Goal: Information Seeking & Learning: Learn about a topic

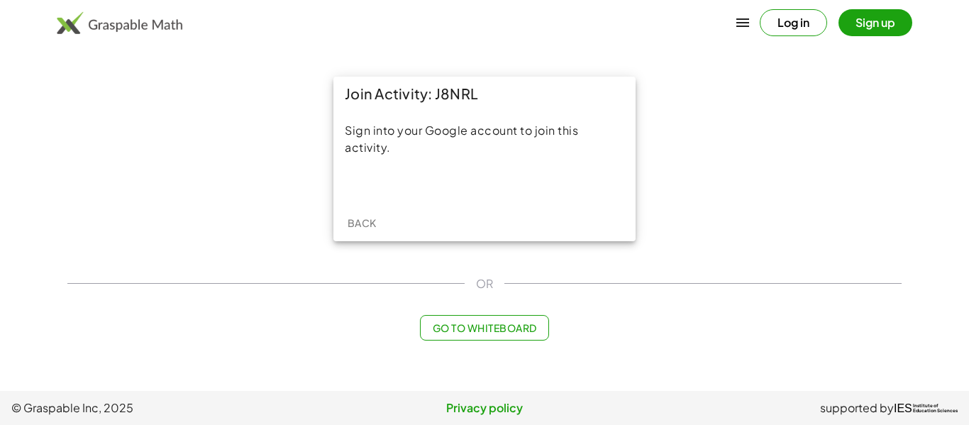
click at [374, 137] on div "Sign into your Google account to join this activity." at bounding box center [484, 139] width 279 height 34
click at [809, 14] on button "Log in" at bounding box center [793, 22] width 67 height 27
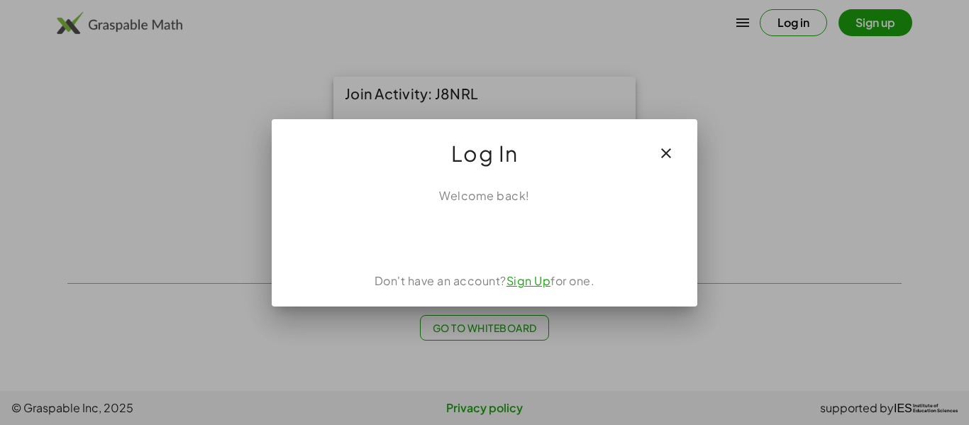
click at [517, 233] on div at bounding box center [485, 235] width 392 height 28
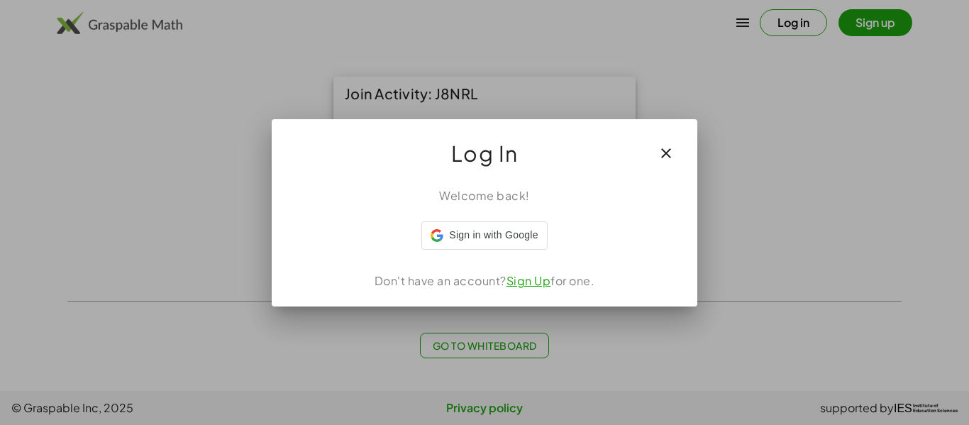
click at [516, 252] on div "Welcome back! Sign in with Google Sign in with Google. Opens in new tab Don't h…" at bounding box center [485, 241] width 426 height 131
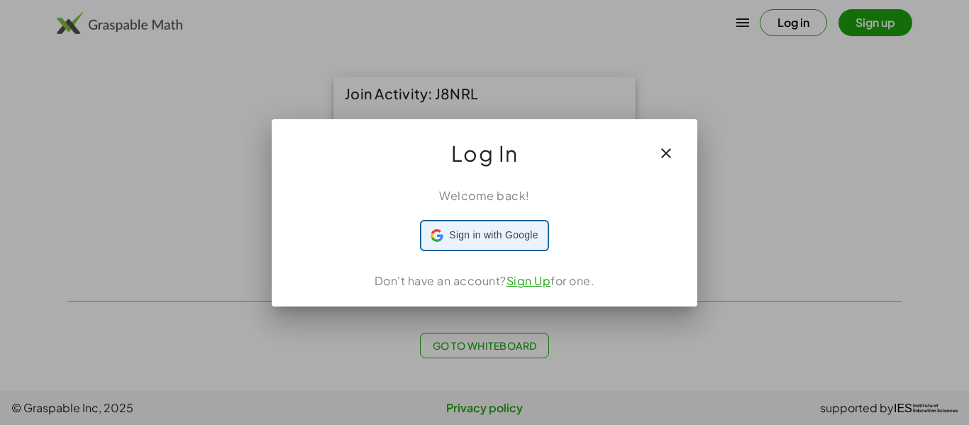
click at [507, 237] on span "Sign in with Google" at bounding box center [493, 235] width 89 height 15
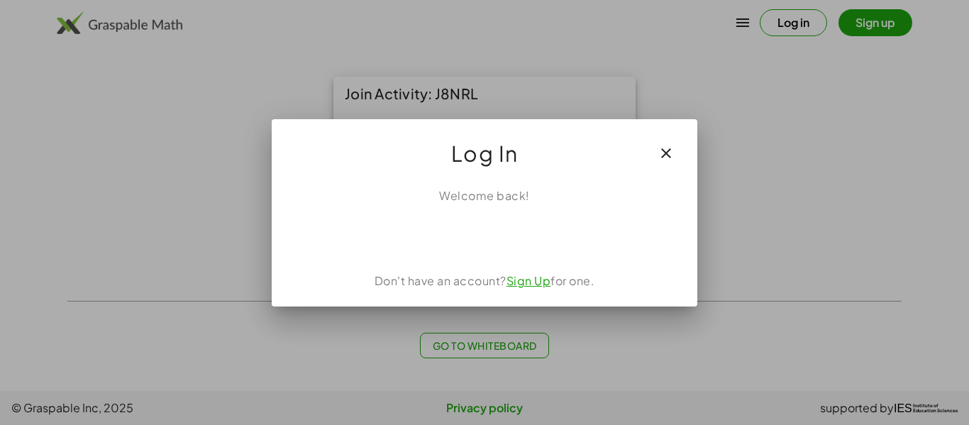
click at [911, 209] on div at bounding box center [484, 212] width 969 height 425
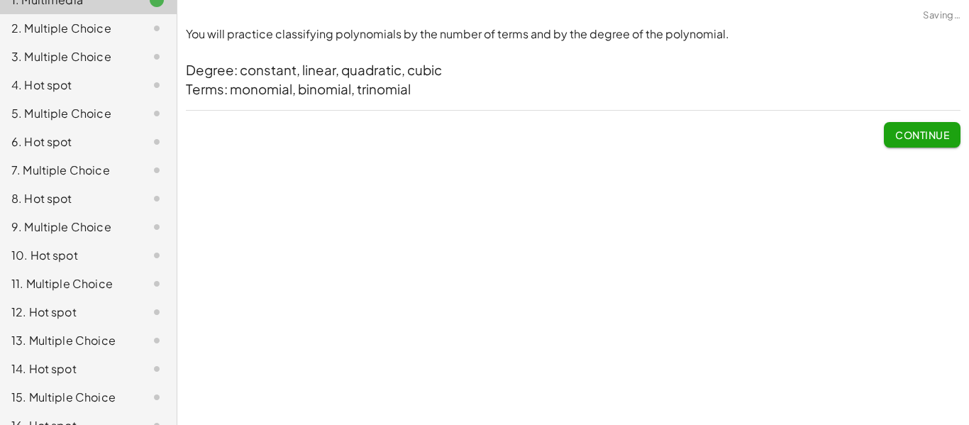
scroll to position [399, 0]
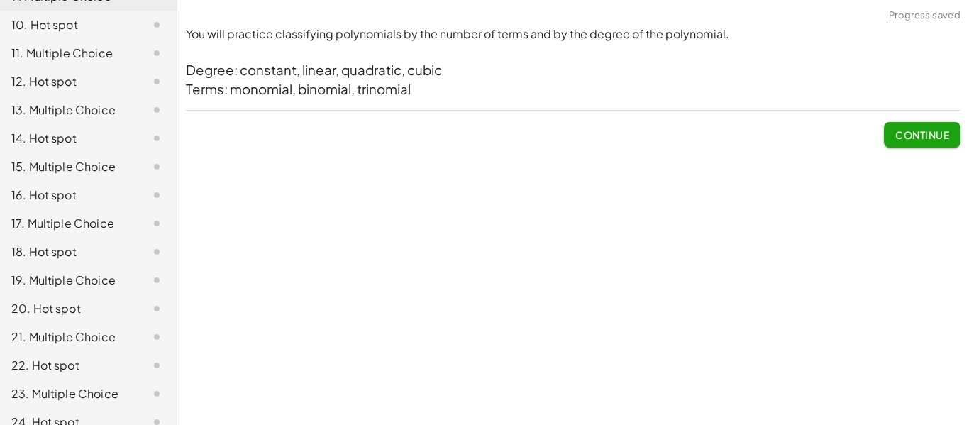
click at [926, 131] on span "Continue" at bounding box center [922, 134] width 54 height 13
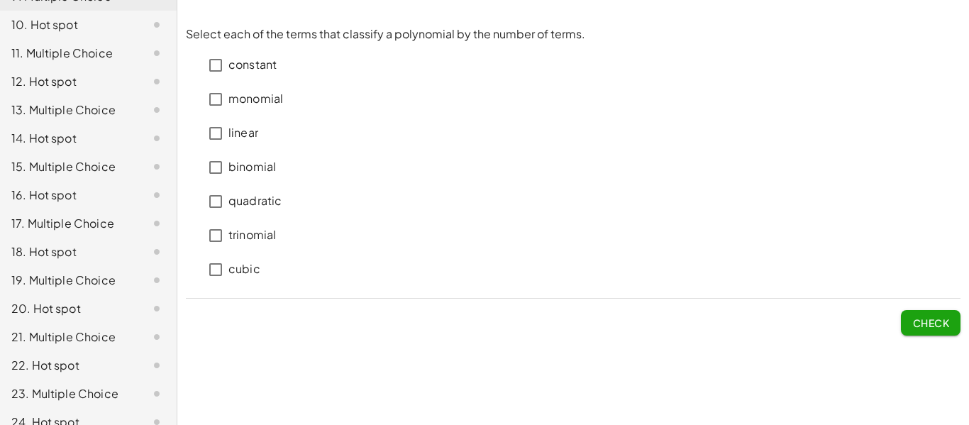
click at [230, 80] on label "constant" at bounding box center [252, 65] width 48 height 34
click at [207, 114] on div "monomial" at bounding box center [243, 99] width 80 height 34
click at [926, 304] on span "Check" at bounding box center [931, 317] width 60 height 37
click at [928, 317] on span "Check" at bounding box center [930, 322] width 37 height 13
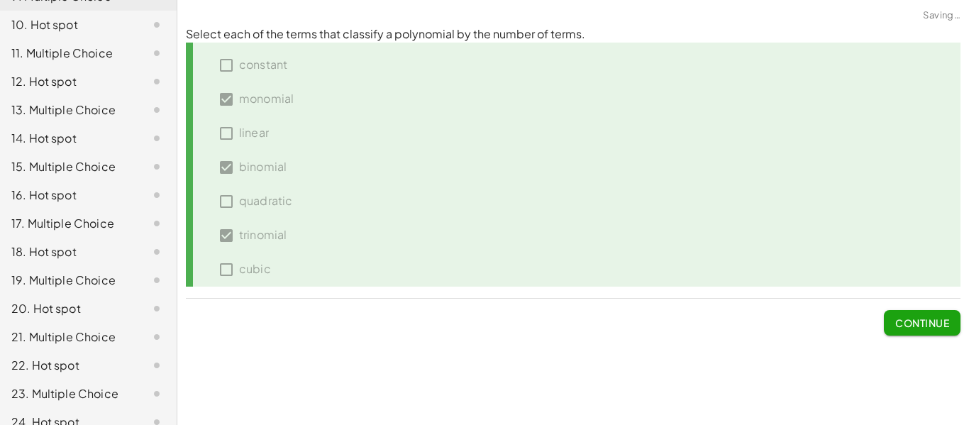
click at [928, 317] on span "Continue" at bounding box center [922, 322] width 54 height 13
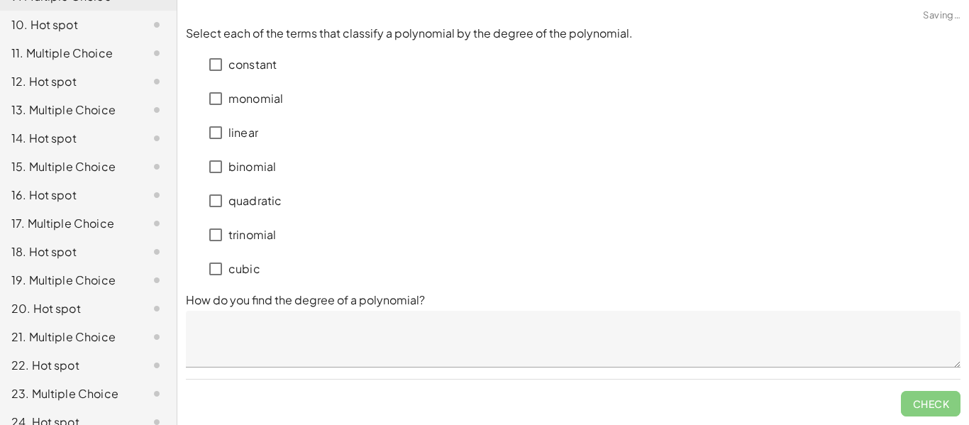
scroll to position [0, 0]
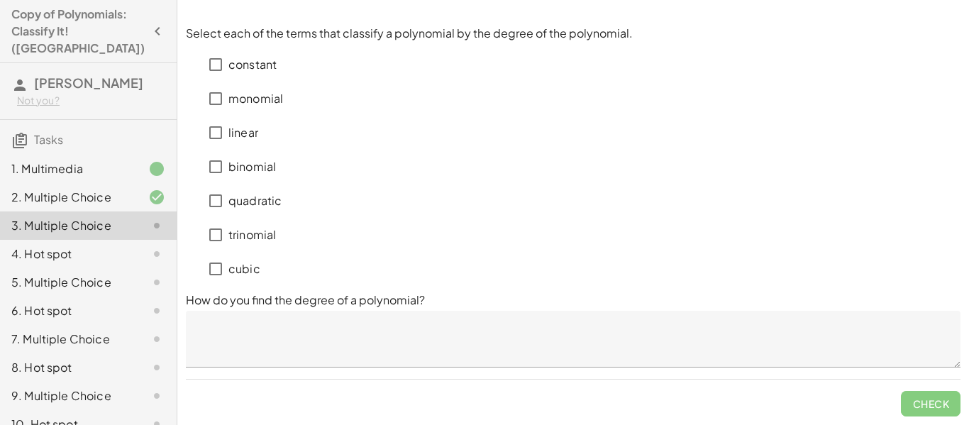
click at [240, 131] on p "linear" at bounding box center [243, 133] width 30 height 16
click at [251, 65] on p "constant" at bounding box center [252, 65] width 48 height 16
click at [246, 206] on p "quadratic" at bounding box center [254, 201] width 53 height 16
click at [245, 270] on p "cubic" at bounding box center [244, 269] width 32 height 16
click at [456, 344] on textarea at bounding box center [573, 339] width 775 height 57
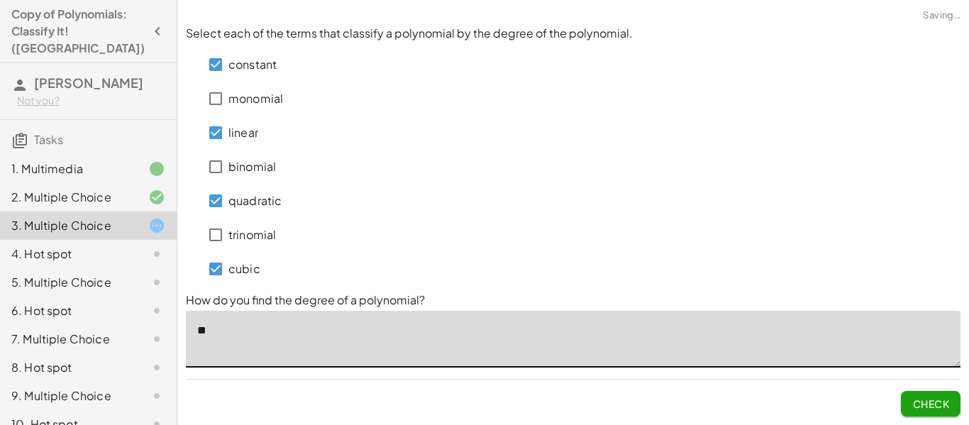
type textarea "*"
click at [957, 411] on button "Check" at bounding box center [931, 404] width 60 height 26
type textarea "**********"
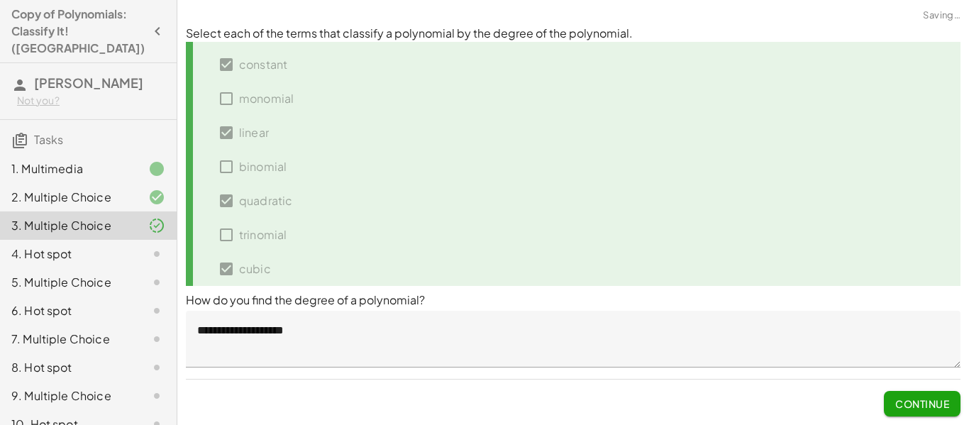
click at [957, 411] on button "Continue" at bounding box center [922, 404] width 77 height 26
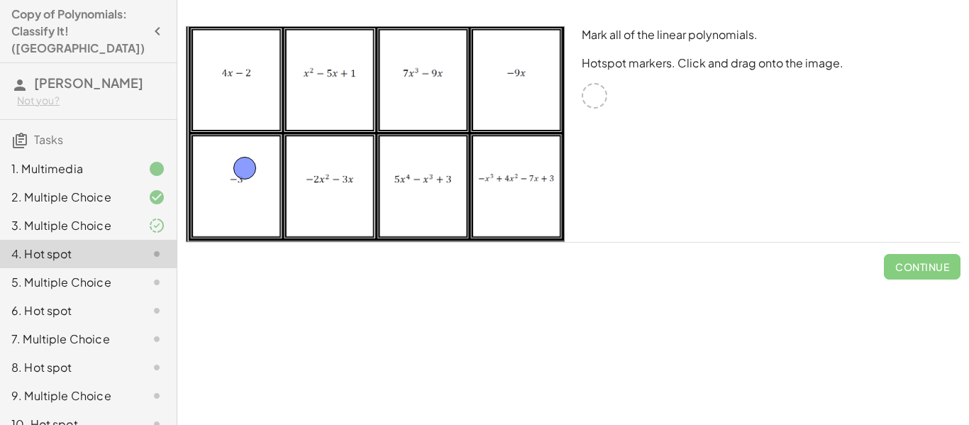
drag, startPoint x: 591, startPoint y: 104, endPoint x: 240, endPoint y: 177, distance: 358.1
click at [595, 73] on div "Mark all of the linear polynomials. Hotspot markers. Click and drag onto the im…" at bounding box center [771, 134] width 396 height 233
drag, startPoint x: 592, startPoint y: 103, endPoint x: 546, endPoint y: 98, distance: 46.4
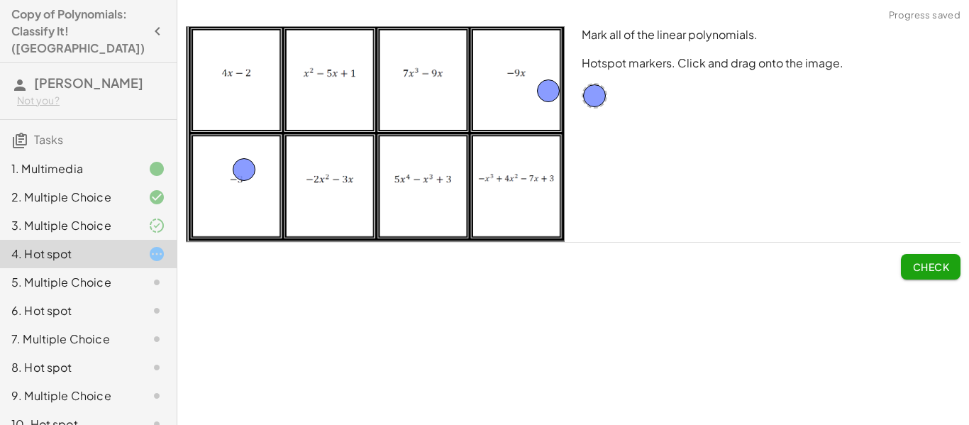
click at [930, 283] on div "Mark all of the linear polynomials. Hotspot markers. Click and drag onto the im…" at bounding box center [573, 153] width 792 height 270
click at [928, 266] on span "Check" at bounding box center [930, 266] width 37 height 13
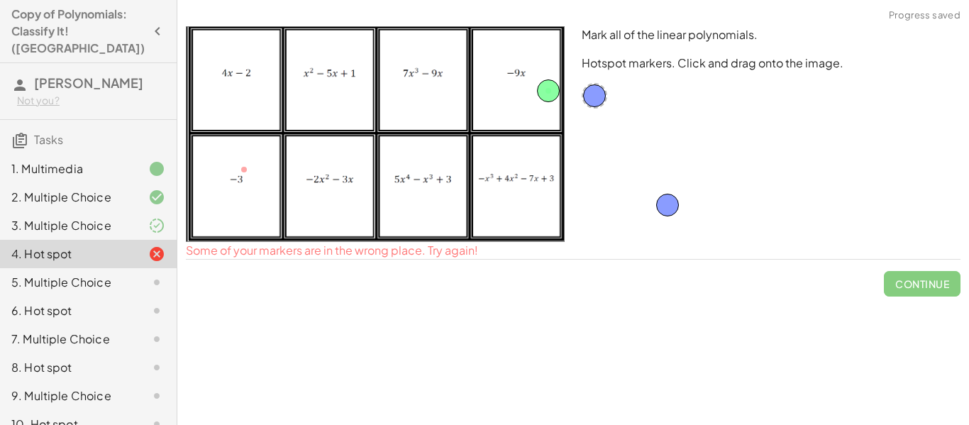
drag, startPoint x: 253, startPoint y: 167, endPoint x: 681, endPoint y: 201, distance: 429.1
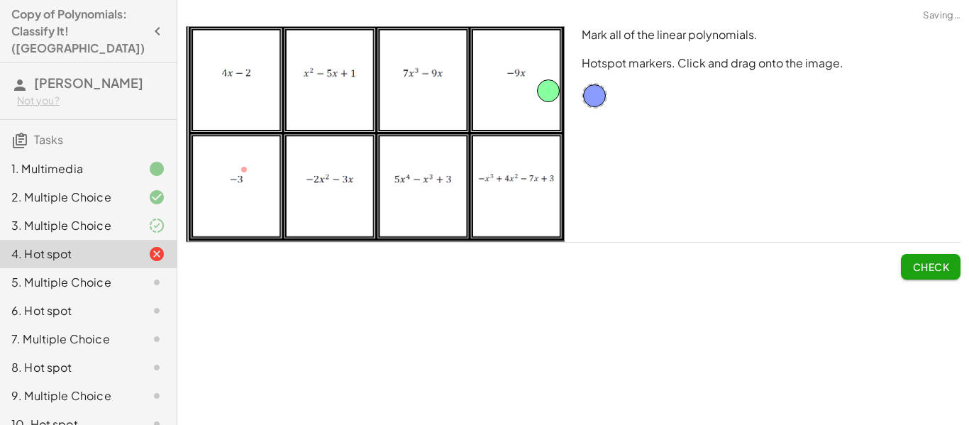
click at [943, 262] on span "Check" at bounding box center [930, 266] width 37 height 13
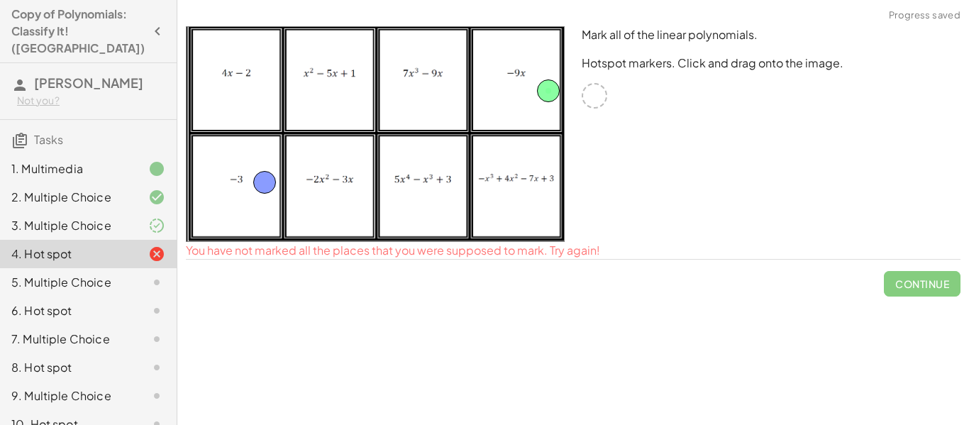
drag, startPoint x: 591, startPoint y: 101, endPoint x: 245, endPoint y: 195, distance: 358.1
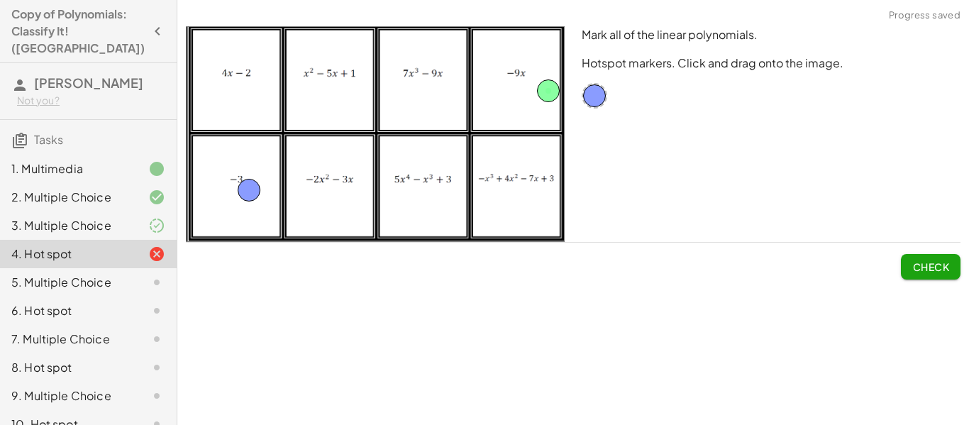
click at [933, 267] on span "Check" at bounding box center [930, 266] width 37 height 13
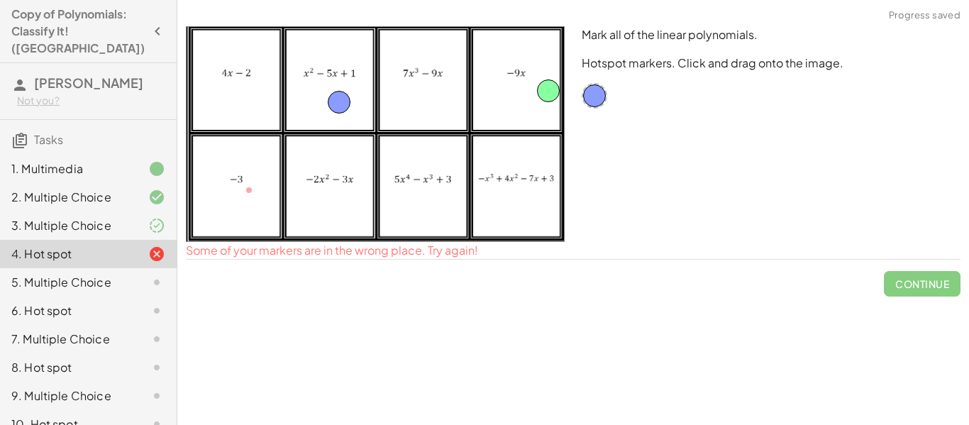
drag, startPoint x: 246, startPoint y: 187, endPoint x: 336, endPoint y: 99, distance: 125.9
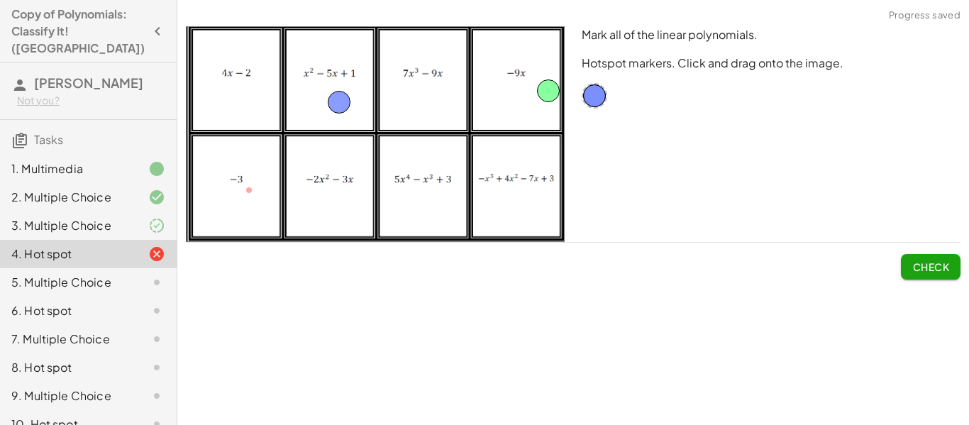
click at [928, 272] on span "Check" at bounding box center [930, 266] width 37 height 13
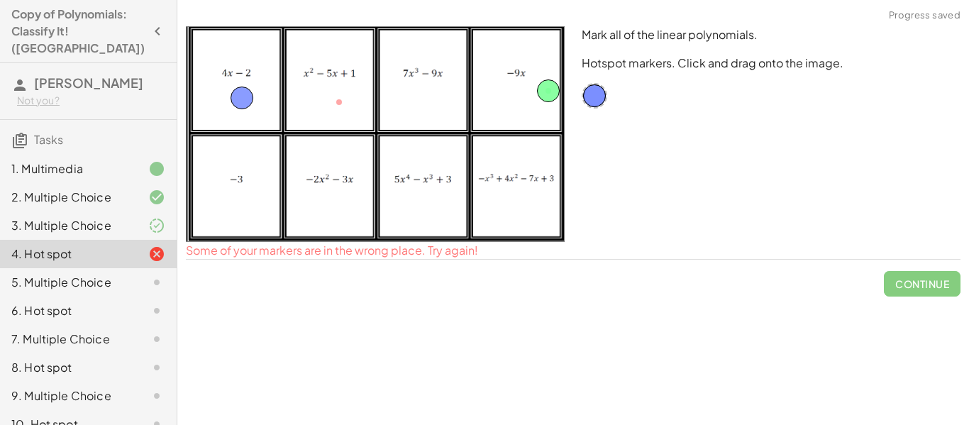
drag, startPoint x: 340, startPoint y: 95, endPoint x: 243, endPoint y: 91, distance: 97.3
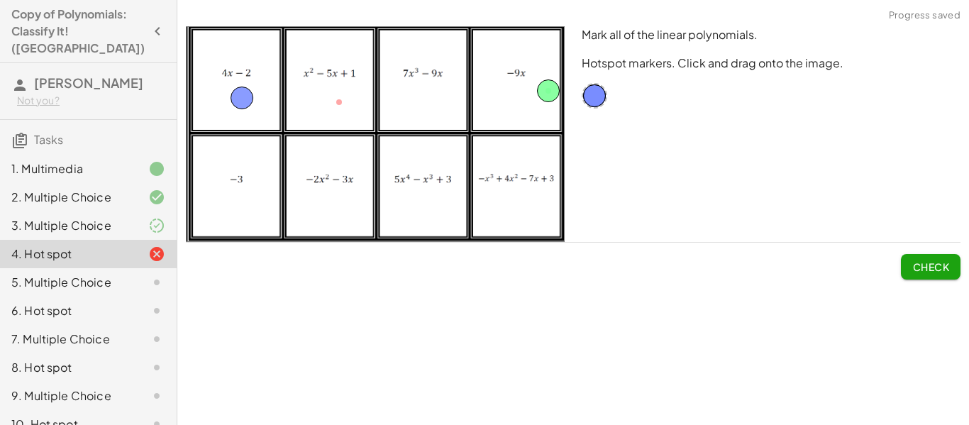
click at [952, 260] on button "Check" at bounding box center [931, 267] width 60 height 26
click at [944, 260] on span "Continue" at bounding box center [922, 266] width 54 height 13
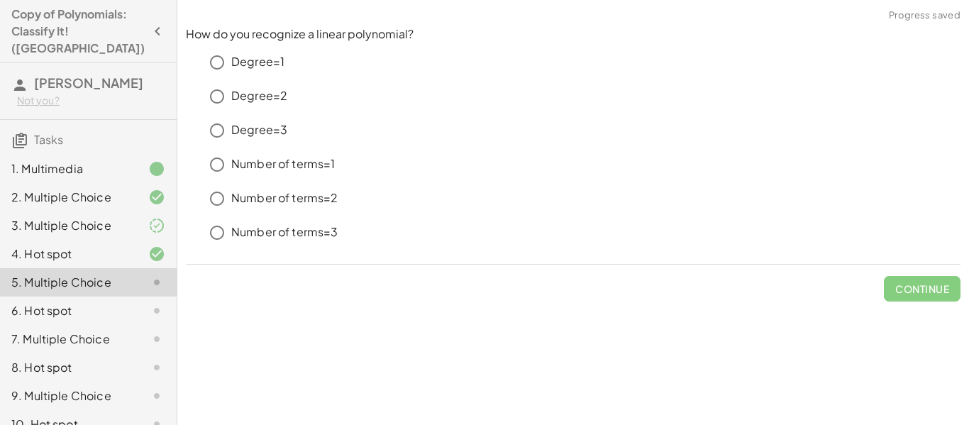
click at [121, 217] on div "3. Multiple Choice" at bounding box center [68, 225] width 114 height 17
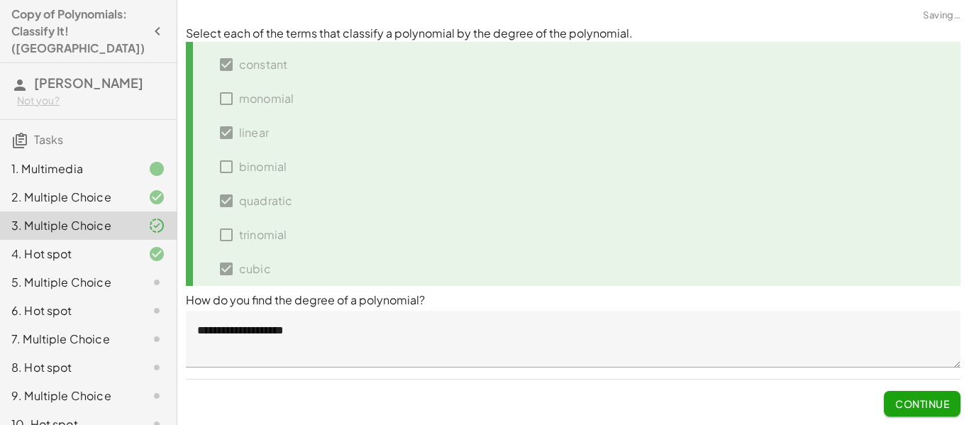
click at [123, 274] on div "5. Multiple Choice" at bounding box center [68, 282] width 114 height 17
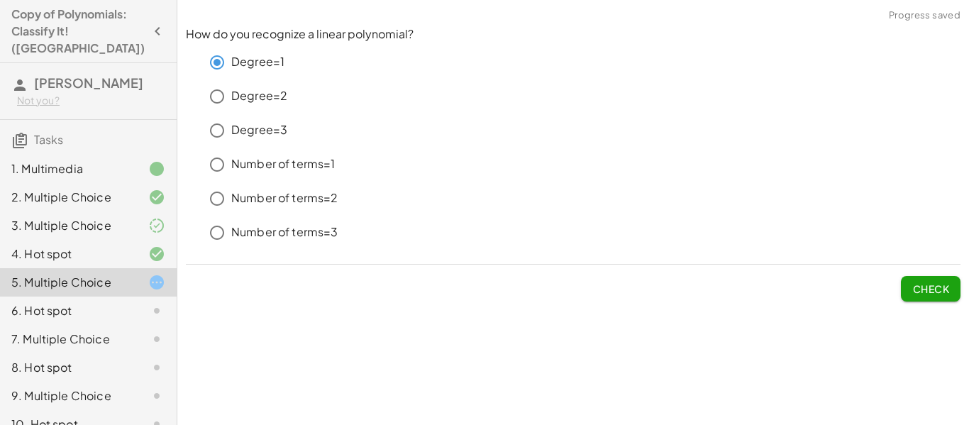
click at [920, 291] on span "Check" at bounding box center [930, 288] width 37 height 13
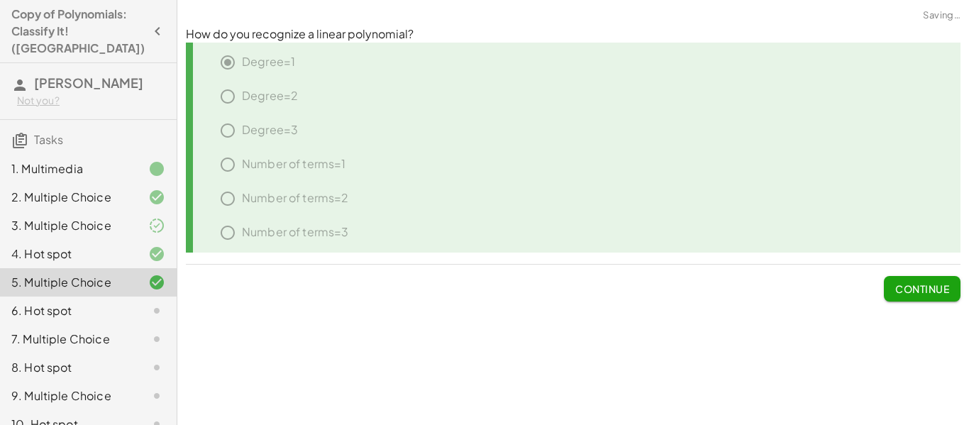
click at [920, 291] on span "Continue" at bounding box center [922, 288] width 54 height 13
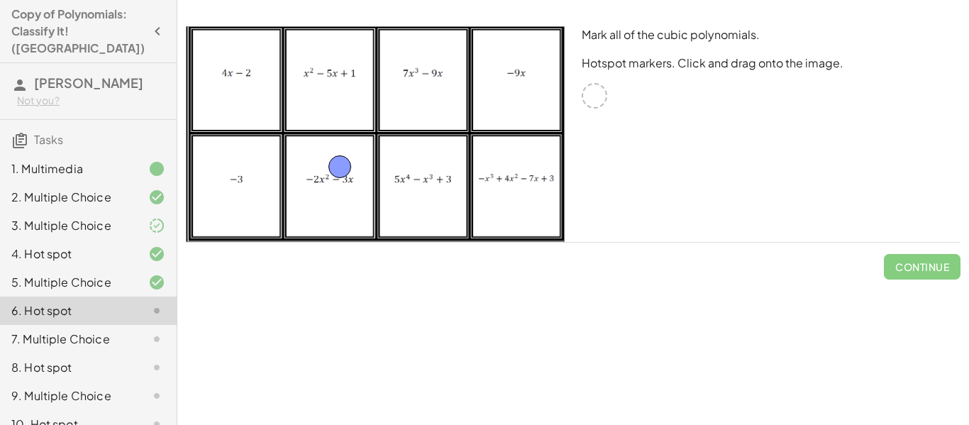
drag, startPoint x: 597, startPoint y: 102, endPoint x: 344, endPoint y: 173, distance: 262.3
drag, startPoint x: 592, startPoint y: 100, endPoint x: 434, endPoint y: 76, distance: 159.3
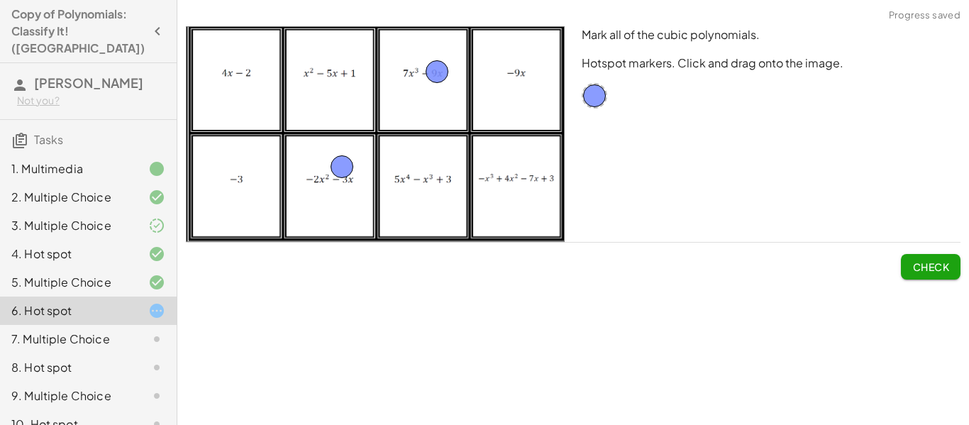
click at [901, 255] on button "Check" at bounding box center [931, 267] width 60 height 26
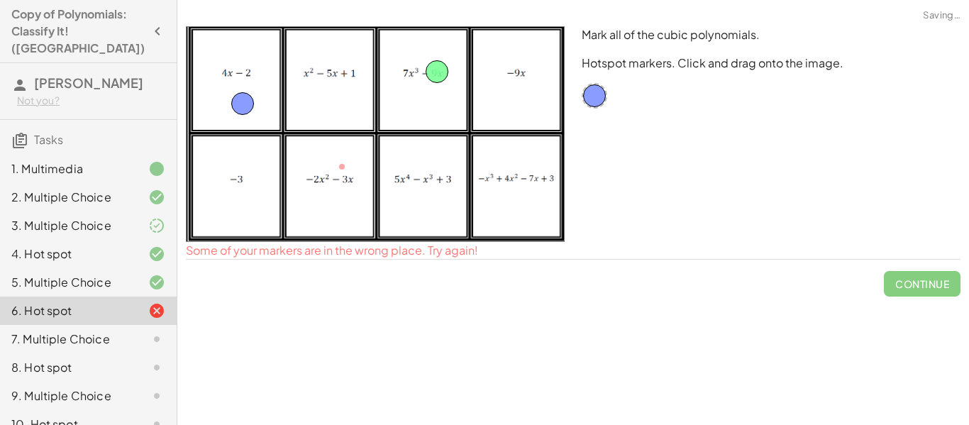
drag, startPoint x: 333, startPoint y: 165, endPoint x: 233, endPoint y: 102, distance: 117.7
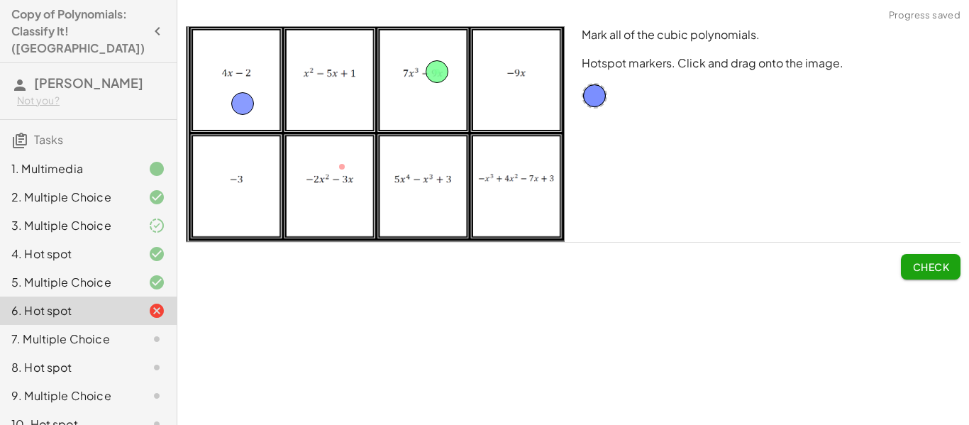
click at [938, 270] on span "Check" at bounding box center [930, 266] width 37 height 13
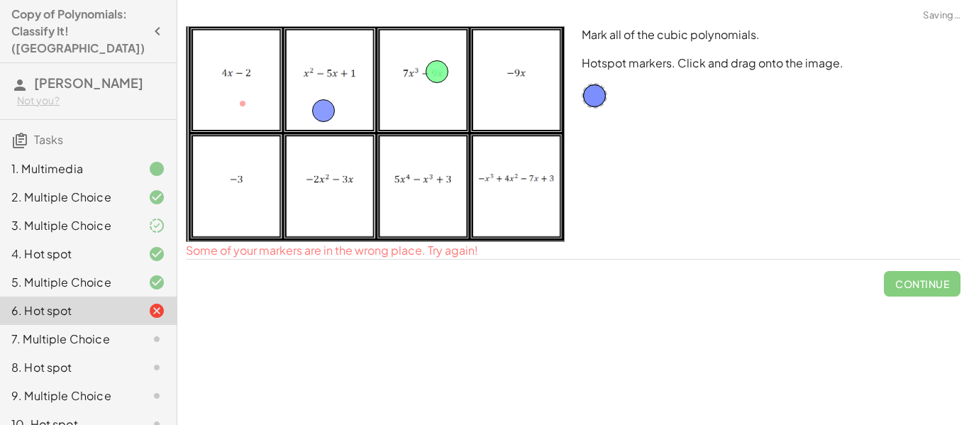
drag, startPoint x: 236, startPoint y: 98, endPoint x: 318, endPoint y: 104, distance: 81.8
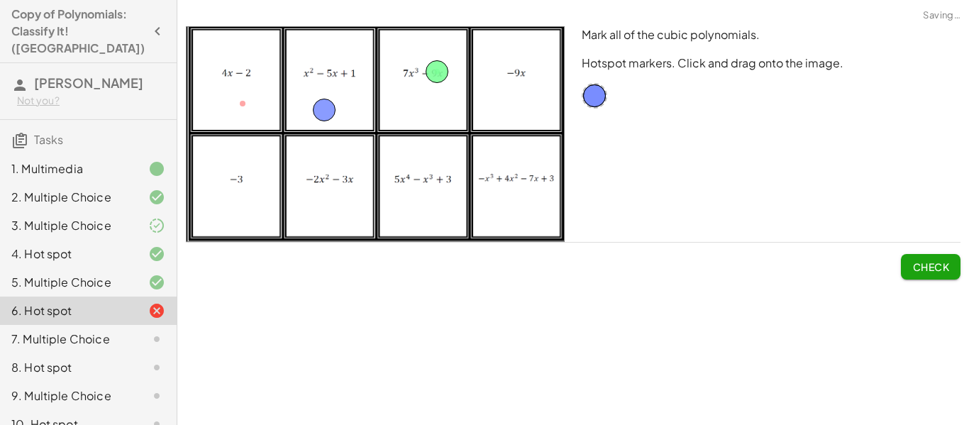
click at [914, 265] on span "Check" at bounding box center [930, 266] width 37 height 13
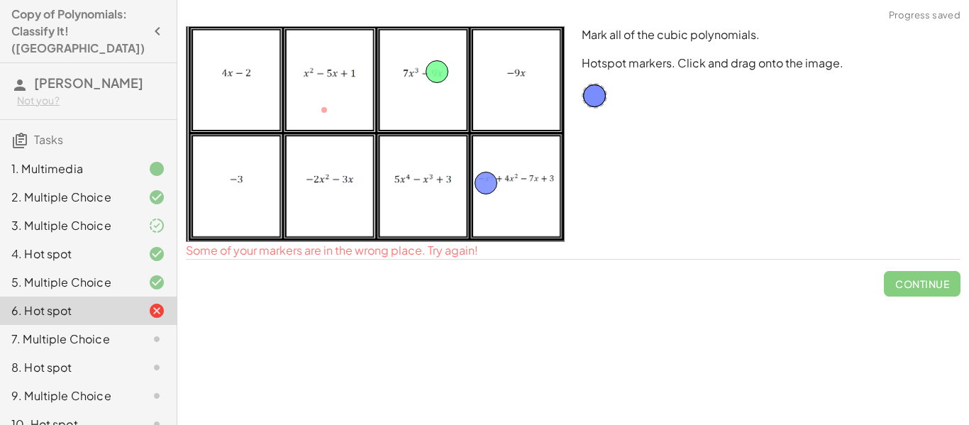
drag, startPoint x: 327, startPoint y: 111, endPoint x: 489, endPoint y: 184, distance: 177.5
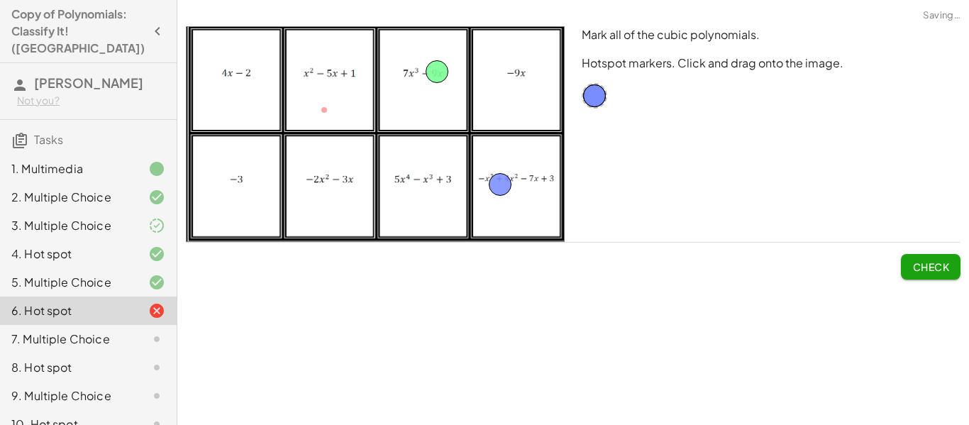
drag, startPoint x: 490, startPoint y: 180, endPoint x: 682, endPoint y: 198, distance: 193.0
click at [945, 270] on span "Check" at bounding box center [930, 266] width 37 height 13
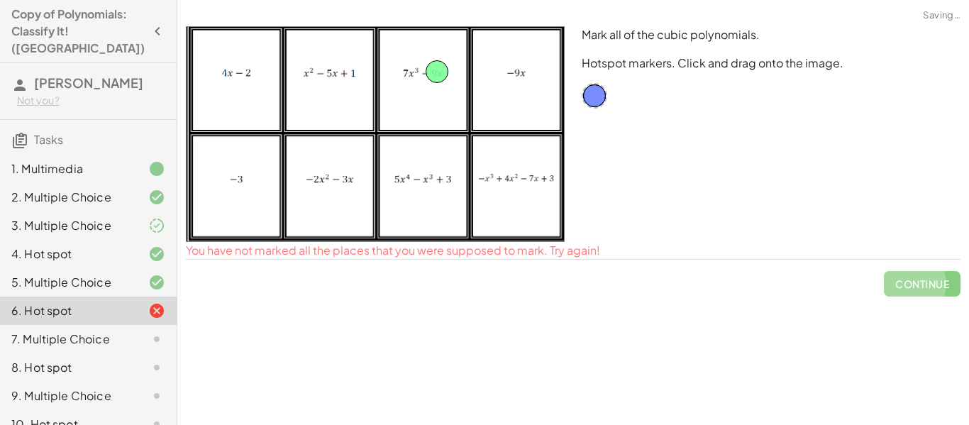
click at [945, 270] on span "Continue" at bounding box center [922, 278] width 77 height 37
drag, startPoint x: 594, startPoint y: 91, endPoint x: 501, endPoint y: 194, distance: 138.7
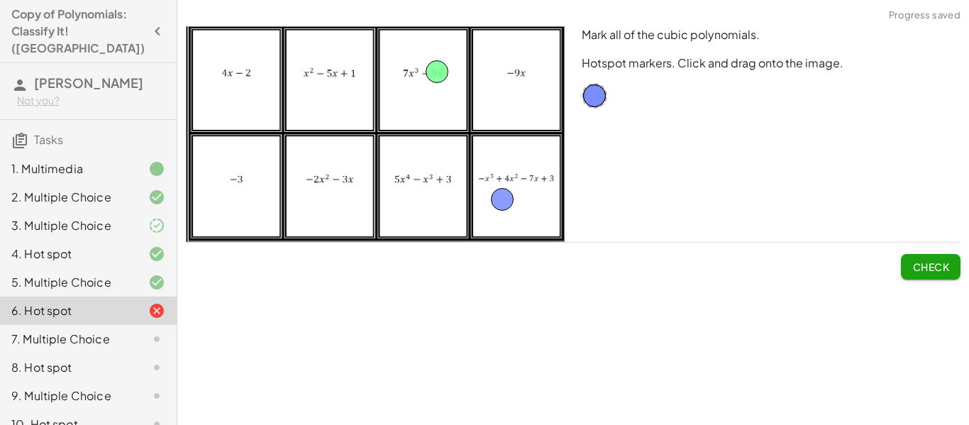
click at [914, 274] on button "Check" at bounding box center [931, 267] width 60 height 26
click at [904, 263] on span "Continue" at bounding box center [922, 266] width 54 height 13
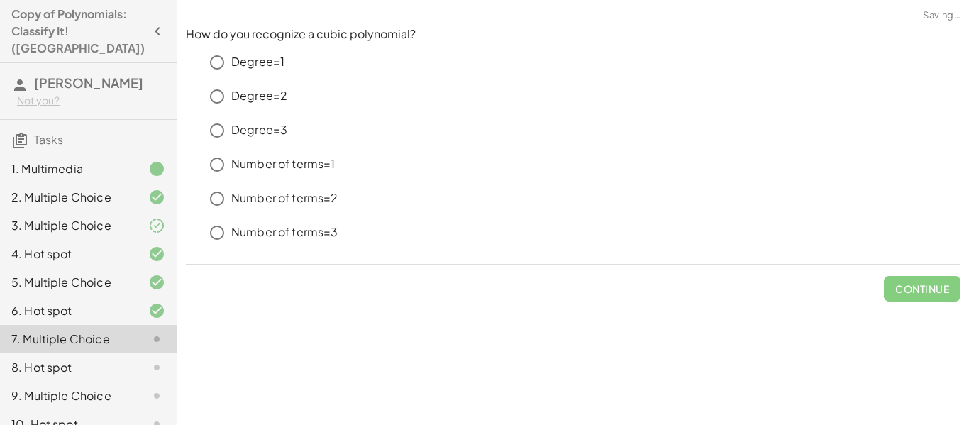
click at [278, 165] on p "Number of terms=1" at bounding box center [283, 164] width 104 height 16
click at [914, 272] on span "Check" at bounding box center [931, 283] width 60 height 37
click at [920, 292] on span "Check" at bounding box center [930, 288] width 37 height 13
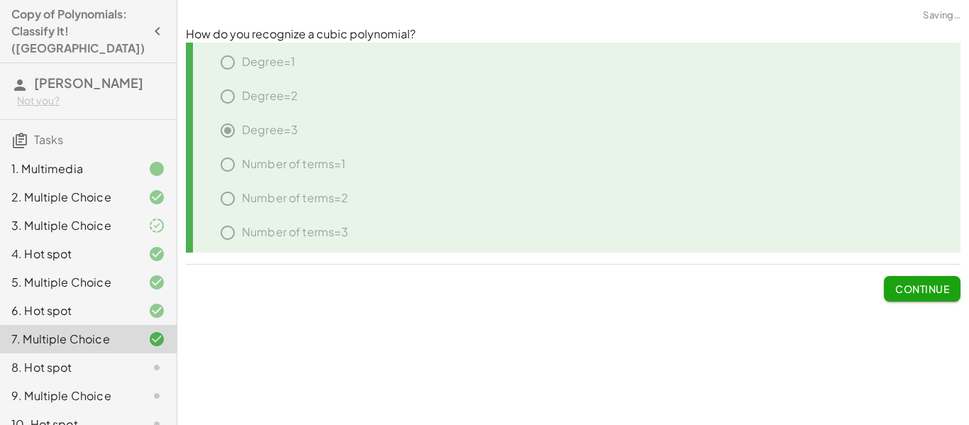
click at [920, 292] on span "Continue" at bounding box center [922, 288] width 54 height 13
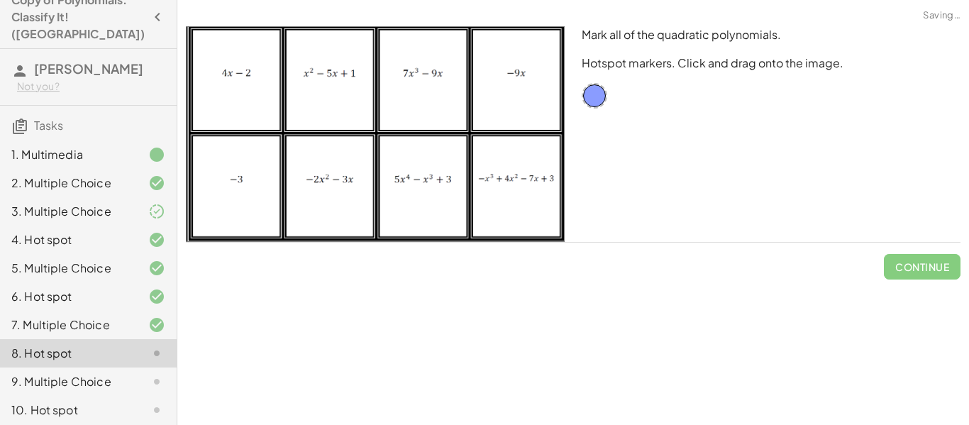
scroll to position [9, 0]
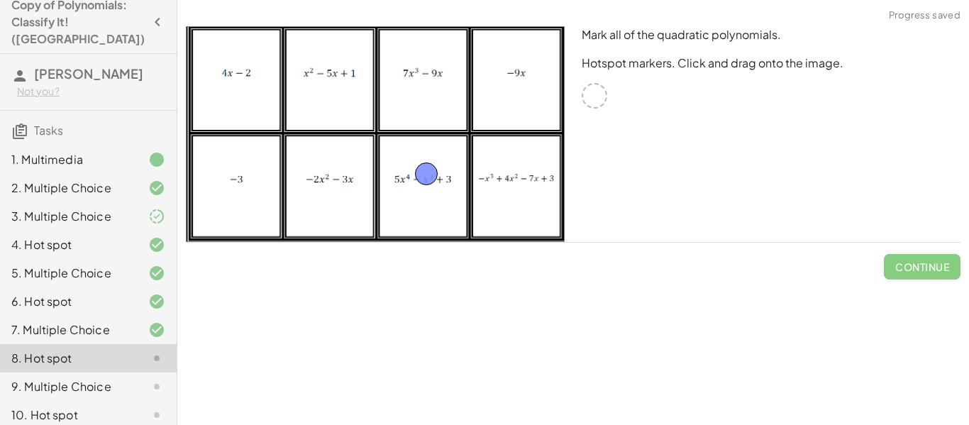
drag, startPoint x: 592, startPoint y: 103, endPoint x: 424, endPoint y: 181, distance: 185.3
drag, startPoint x: 592, startPoint y: 103, endPoint x: 517, endPoint y: 179, distance: 106.8
click at [929, 277] on button "Check" at bounding box center [931, 267] width 60 height 26
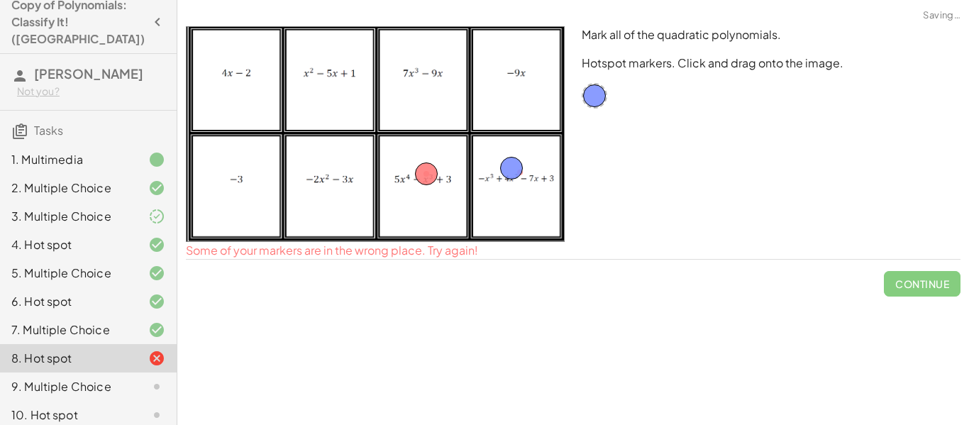
drag, startPoint x: 514, startPoint y: 167, endPoint x: 411, endPoint y: 96, distance: 125.3
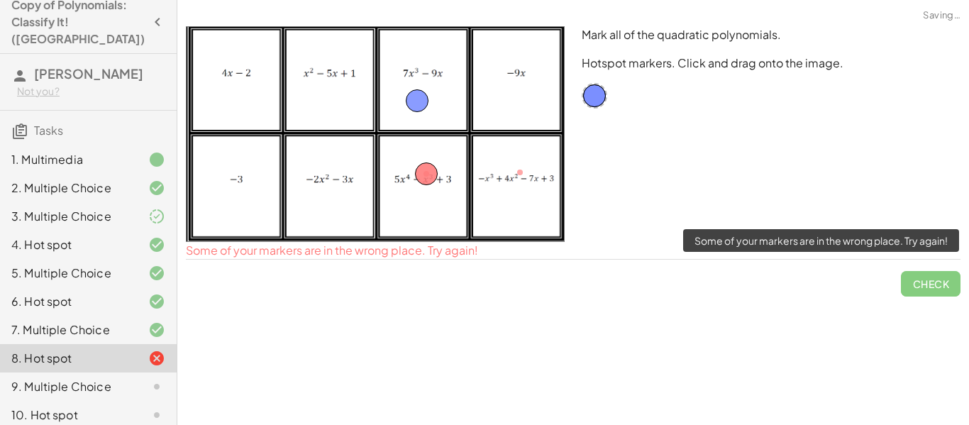
click at [923, 284] on span "Check" at bounding box center [931, 278] width 60 height 37
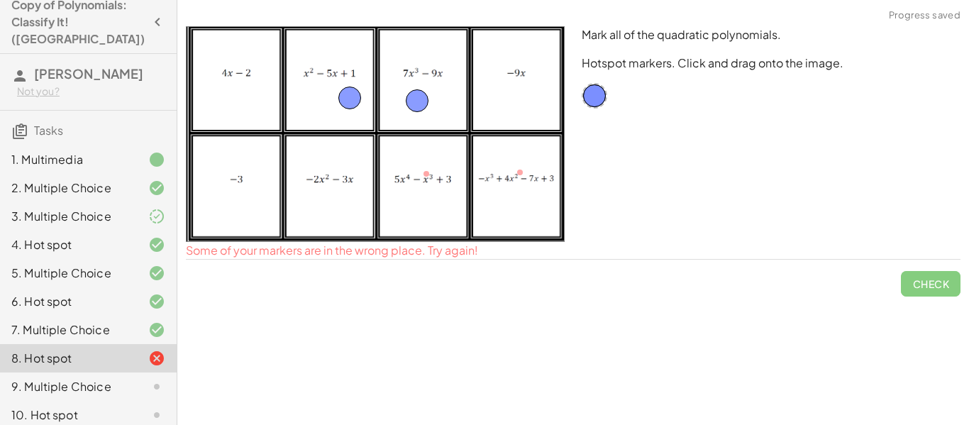
drag, startPoint x: 435, startPoint y: 170, endPoint x: 352, endPoint y: 88, distance: 116.9
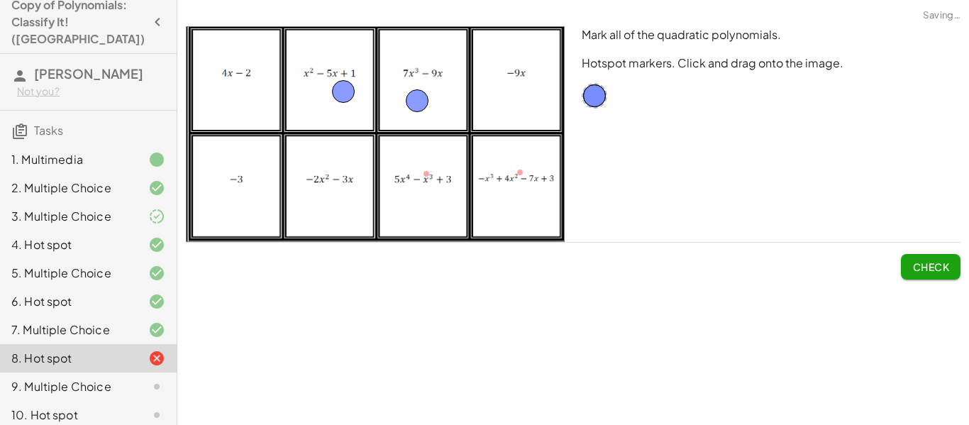
click at [936, 270] on span "Check" at bounding box center [930, 266] width 37 height 13
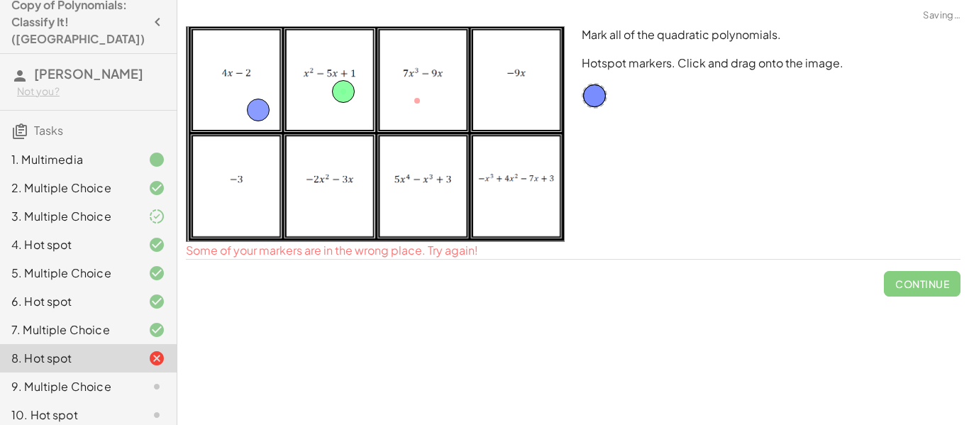
drag, startPoint x: 419, startPoint y: 91, endPoint x: 260, endPoint y: 101, distance: 159.2
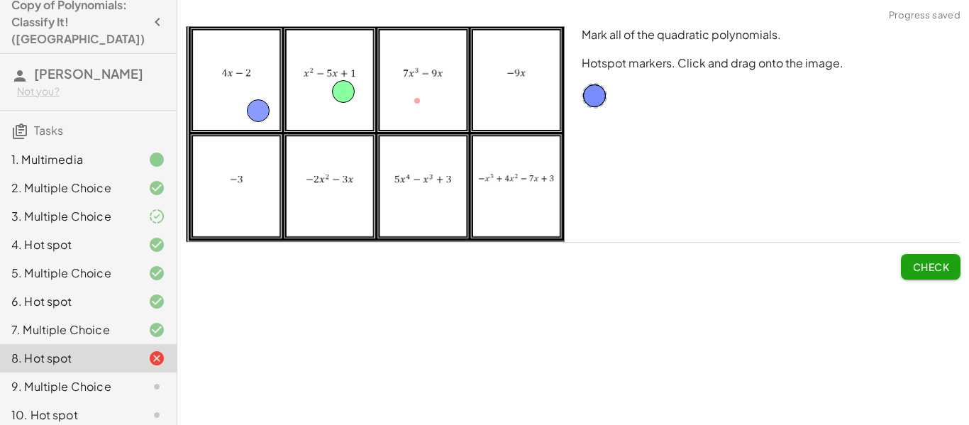
click at [955, 272] on button "Check" at bounding box center [931, 267] width 60 height 26
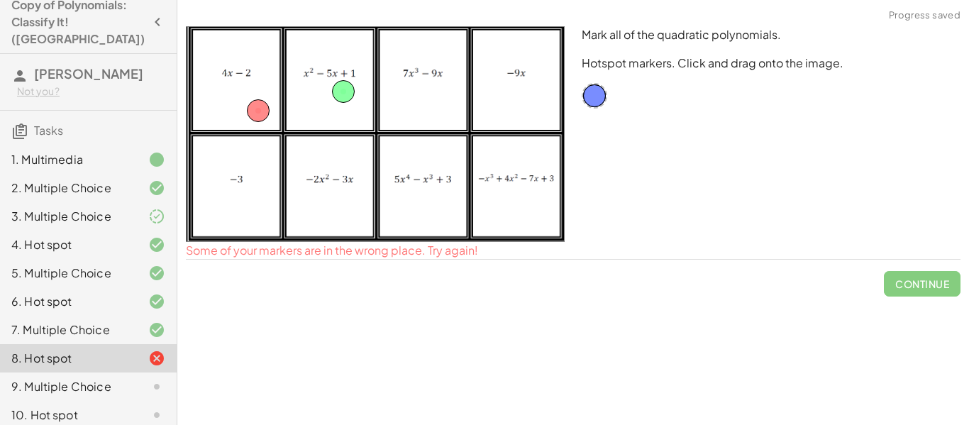
drag, startPoint x: 248, startPoint y: 98, endPoint x: 294, endPoint y: 152, distance: 71.5
click at [294, 152] on img at bounding box center [375, 134] width 379 height 216
drag, startPoint x: 258, startPoint y: 109, endPoint x: 299, endPoint y: 160, distance: 65.1
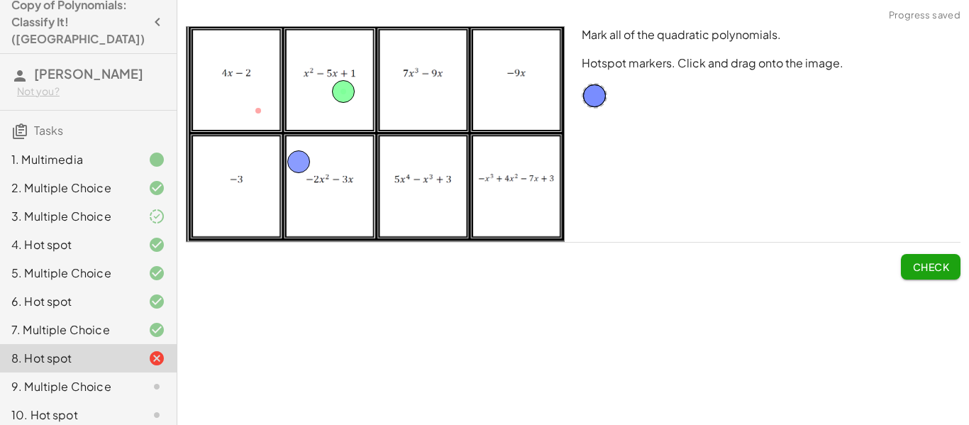
click at [942, 276] on button "Check" at bounding box center [931, 267] width 60 height 26
click at [942, 276] on button "Continue" at bounding box center [922, 267] width 77 height 26
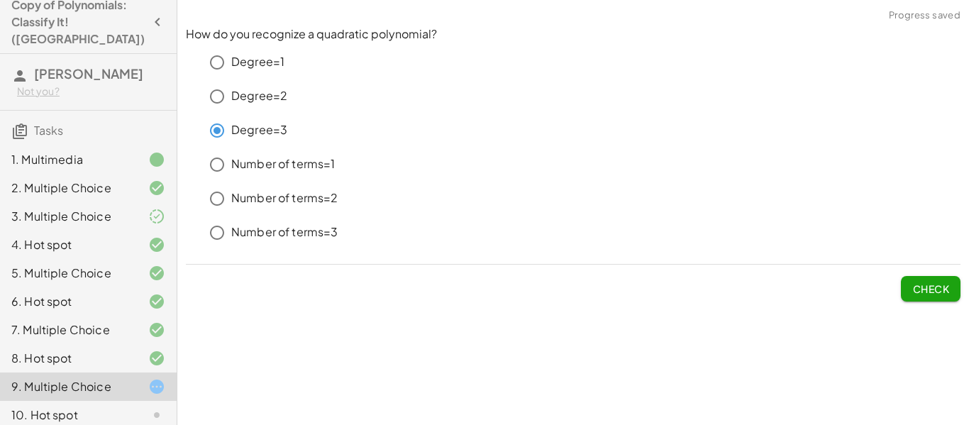
click at [940, 294] on span "Check" at bounding box center [930, 288] width 37 height 13
click at [934, 293] on span "Check" at bounding box center [930, 288] width 37 height 13
click at [941, 288] on span "Check" at bounding box center [930, 288] width 37 height 13
click at [927, 278] on button "Check" at bounding box center [931, 289] width 60 height 26
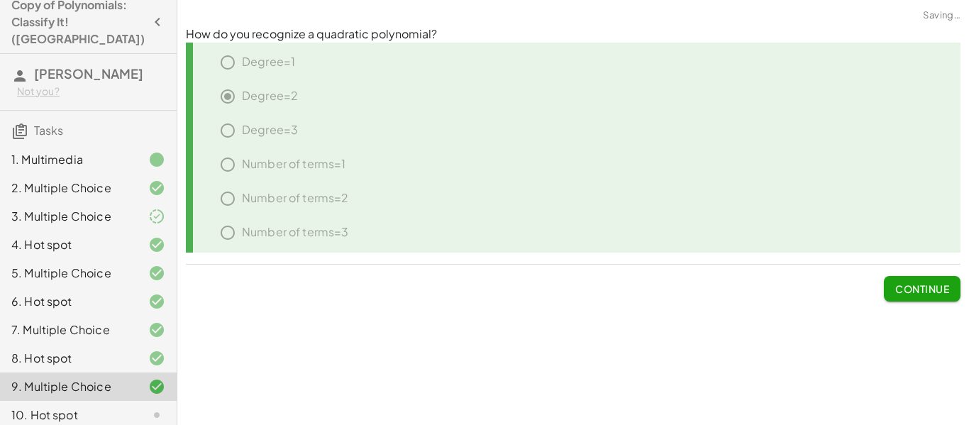
click at [927, 278] on button "Continue" at bounding box center [922, 289] width 77 height 26
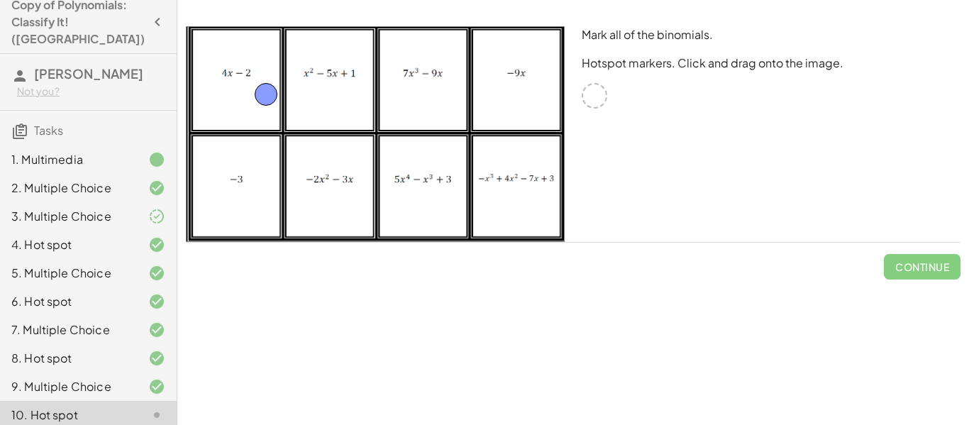
drag, startPoint x: 594, startPoint y: 100, endPoint x: 262, endPoint y: 96, distance: 332.0
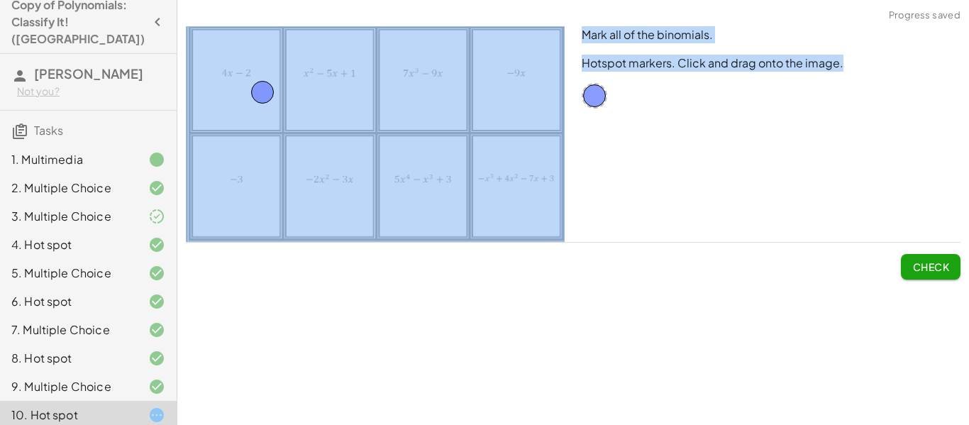
drag, startPoint x: 604, startPoint y: 108, endPoint x: 472, endPoint y: 107, distance: 131.2
click at [472, 107] on div "Mark all of the binomials. Hotspot markers. Click and drag onto the image." at bounding box center [573, 134] width 792 height 233
drag, startPoint x: 603, startPoint y: 99, endPoint x: 426, endPoint y: 91, distance: 176.8
click at [957, 273] on button "Check" at bounding box center [931, 267] width 60 height 26
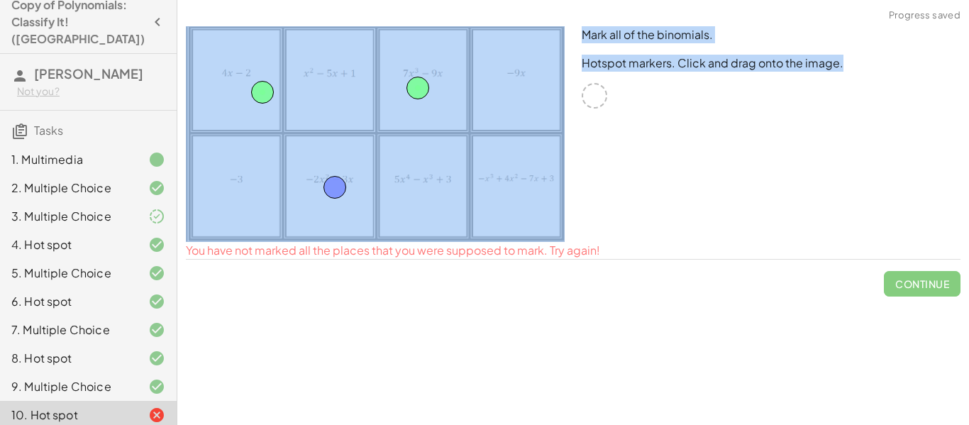
drag, startPoint x: 592, startPoint y: 100, endPoint x: 333, endPoint y: 192, distance: 274.6
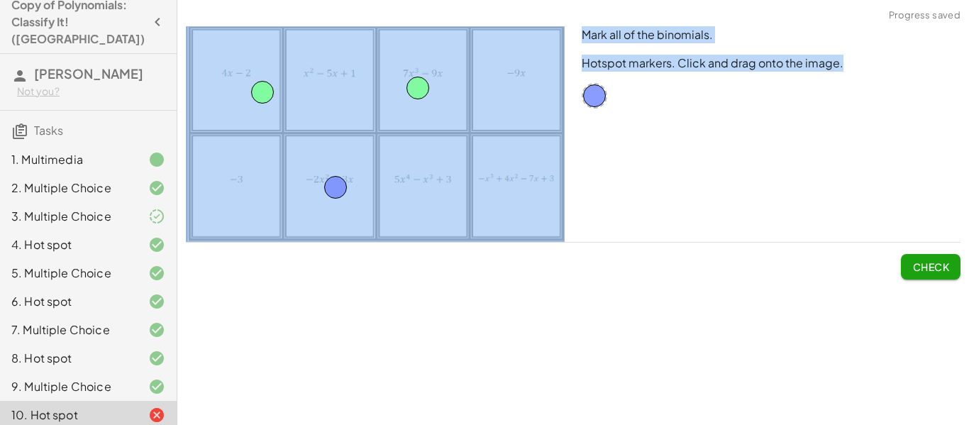
click at [913, 272] on span "Check" at bounding box center [930, 266] width 37 height 13
click at [916, 257] on button "Continue" at bounding box center [922, 267] width 77 height 26
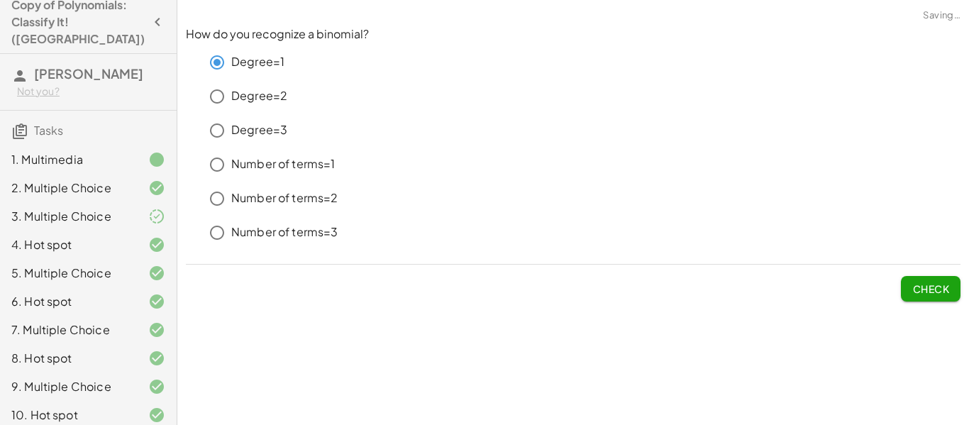
click at [924, 287] on span "Check" at bounding box center [930, 288] width 37 height 13
click at [943, 294] on span "Check" at bounding box center [930, 288] width 37 height 13
click at [938, 287] on span "Check" at bounding box center [930, 288] width 37 height 13
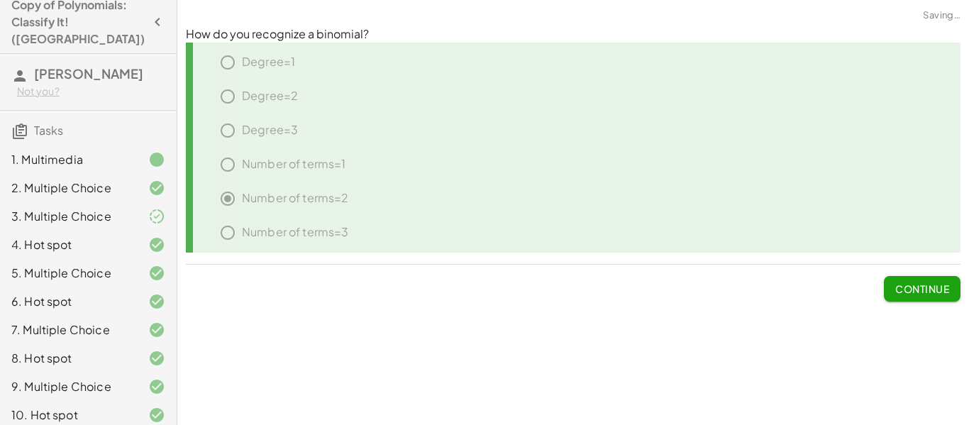
click at [938, 294] on span "Continue" at bounding box center [922, 288] width 54 height 13
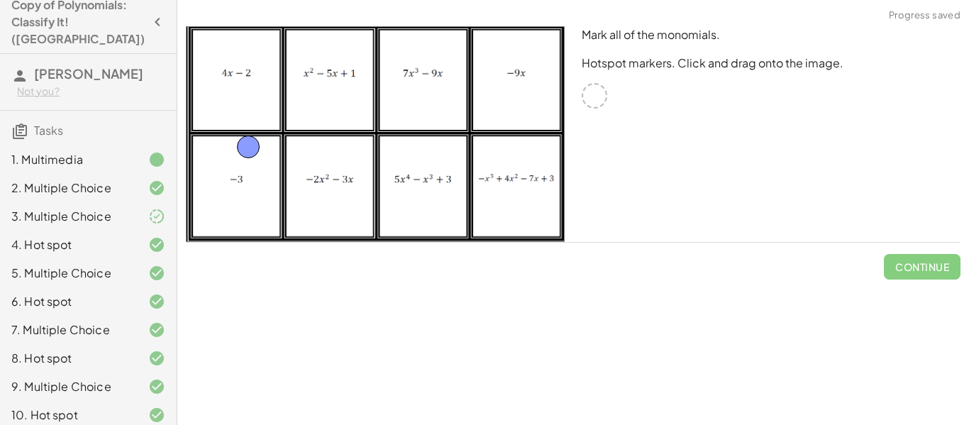
drag, startPoint x: 596, startPoint y: 101, endPoint x: 224, endPoint y: 194, distance: 382.9
drag, startPoint x: 600, startPoint y: 90, endPoint x: 562, endPoint y: 77, distance: 40.6
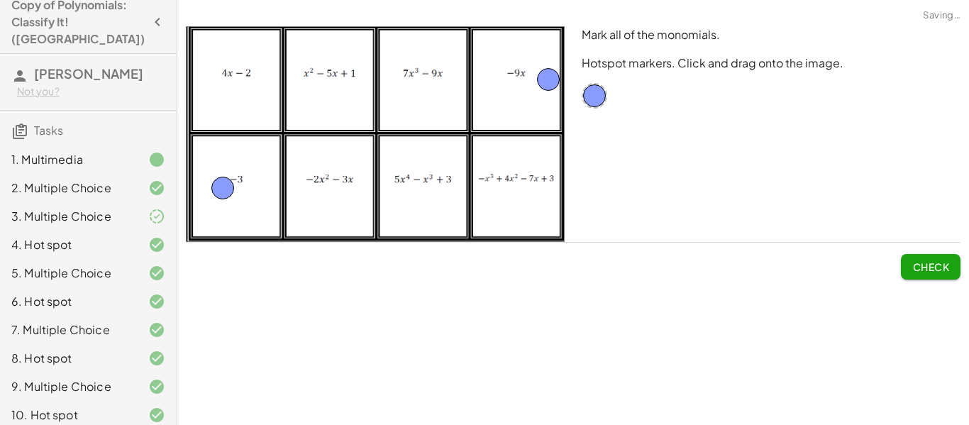
drag, startPoint x: 560, startPoint y: 86, endPoint x: 537, endPoint y: 77, distance: 24.2
click at [943, 266] on span "Check" at bounding box center [930, 266] width 37 height 13
click at [943, 266] on span "Continue" at bounding box center [922, 266] width 54 height 13
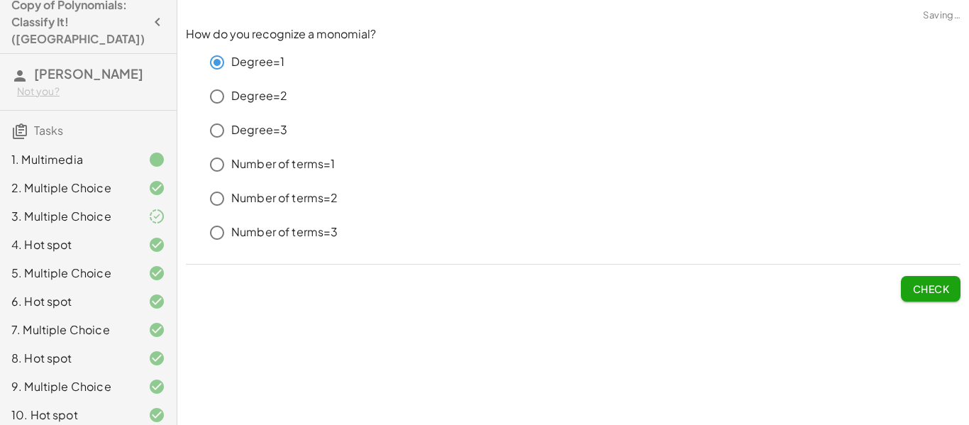
click at [912, 290] on span "Check" at bounding box center [930, 288] width 37 height 13
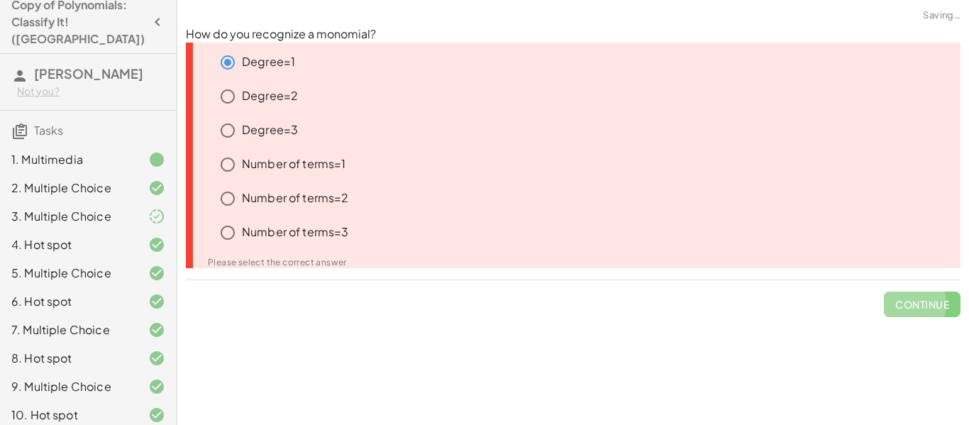
click at [911, 290] on span "Continue" at bounding box center [922, 298] width 77 height 37
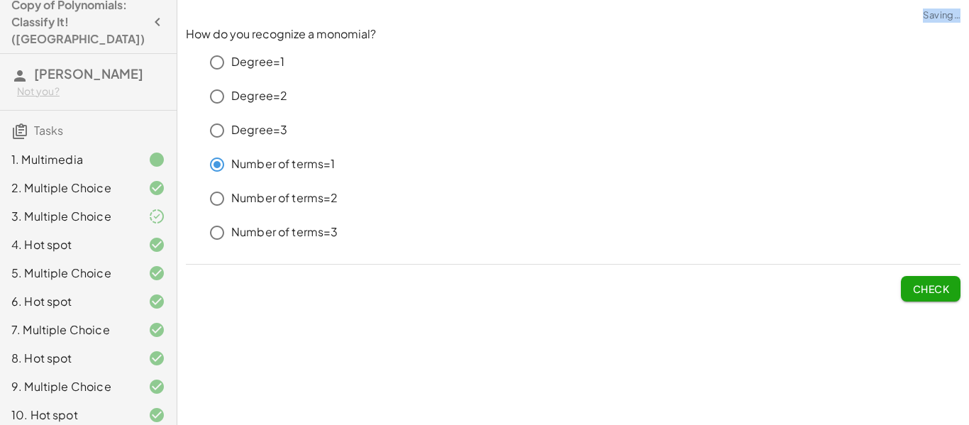
click at [930, 293] on span "Check" at bounding box center [930, 288] width 37 height 13
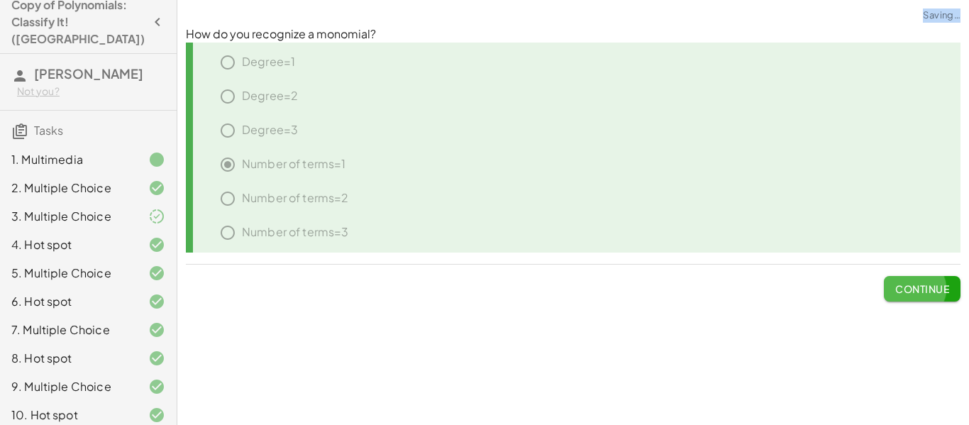
click at [930, 293] on span "Continue" at bounding box center [922, 288] width 54 height 13
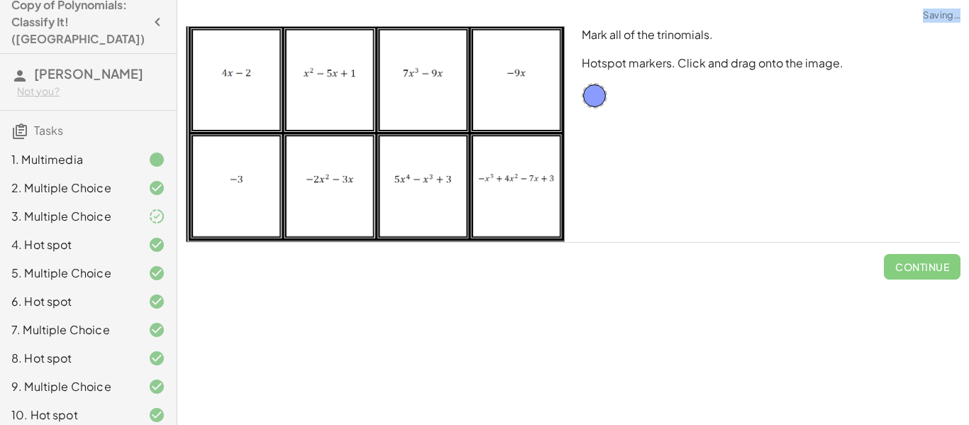
click at [930, 293] on div "**********" at bounding box center [573, 212] width 792 height 425
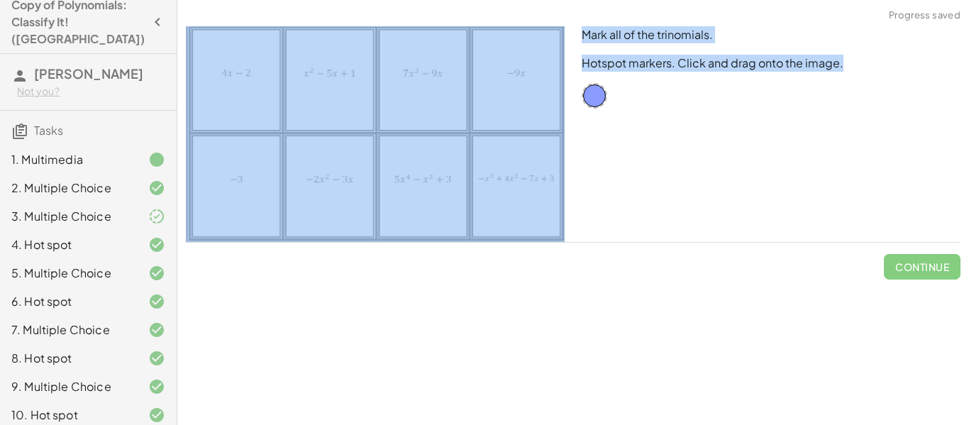
drag, startPoint x: 608, startPoint y: 94, endPoint x: 428, endPoint y: 83, distance: 180.5
click at [428, 83] on div "Mark all of the trinomials. Hotspot markers. Click and drag onto the image." at bounding box center [573, 134] width 792 height 233
drag, startPoint x: 592, startPoint y: 96, endPoint x: 428, endPoint y: 167, distance: 178.9
drag, startPoint x: 599, startPoint y: 100, endPoint x: 325, endPoint y: 74, distance: 275.7
click at [926, 273] on button "Check" at bounding box center [931, 267] width 60 height 26
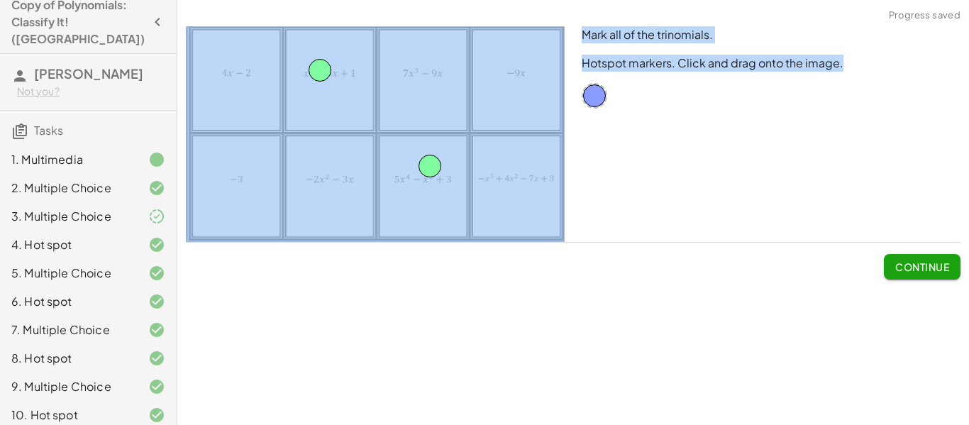
click at [936, 266] on span "Continue" at bounding box center [922, 266] width 54 height 13
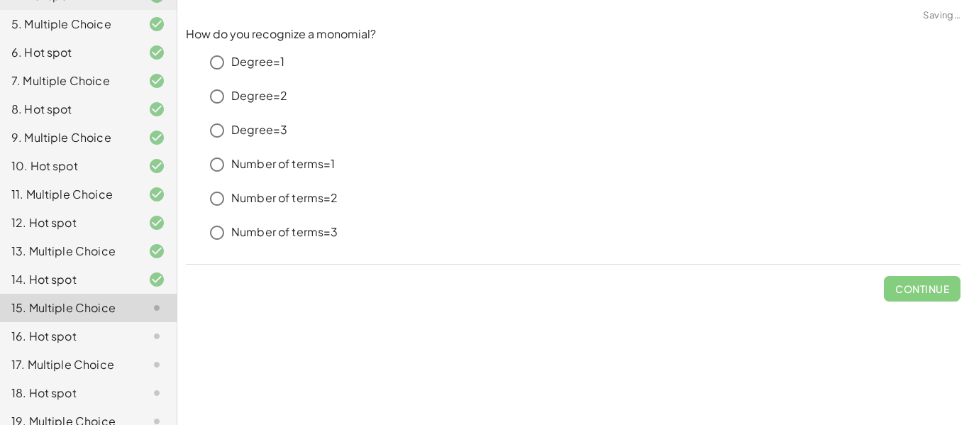
scroll to position [273, 0]
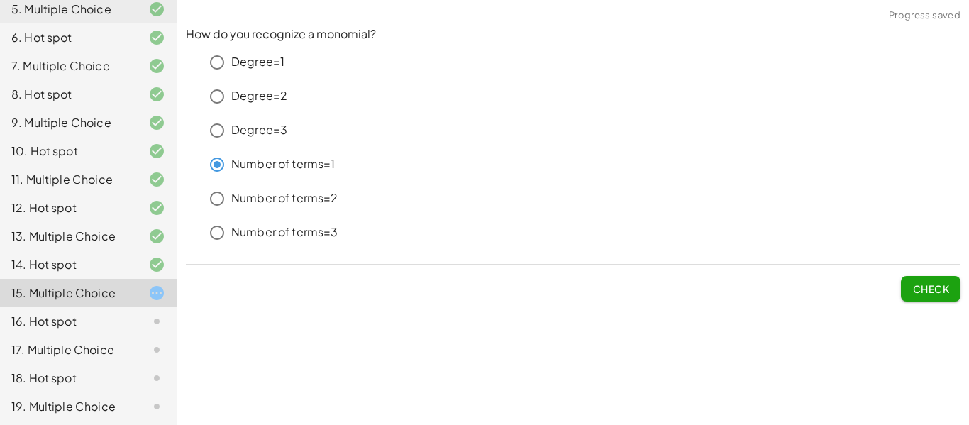
click at [933, 299] on button "Check" at bounding box center [931, 289] width 60 height 26
click at [950, 293] on button "Check" at bounding box center [931, 289] width 60 height 26
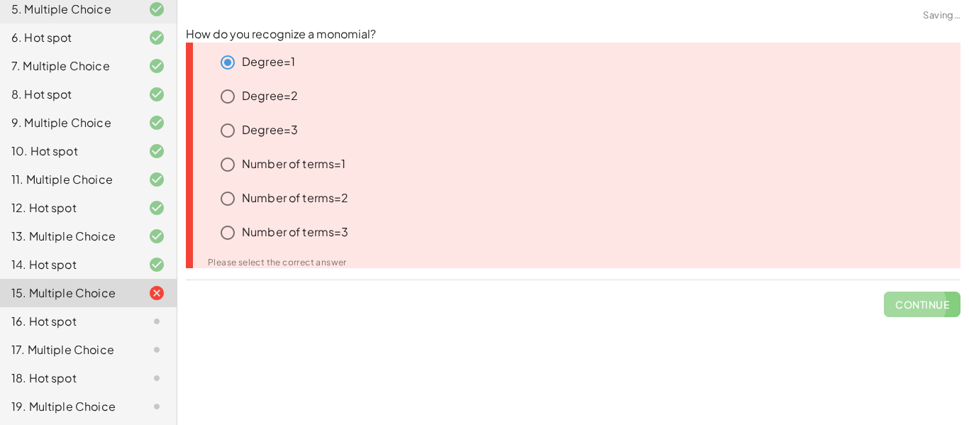
click at [950, 293] on span "Continue" at bounding box center [922, 298] width 77 height 37
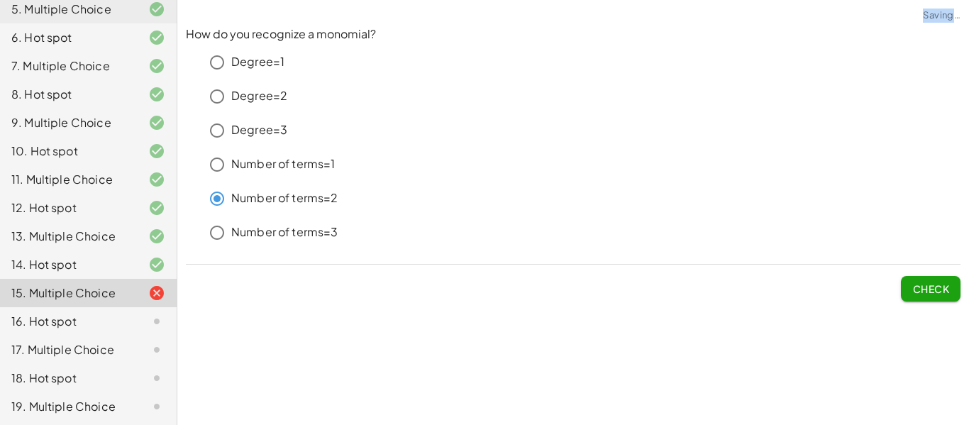
click at [931, 296] on button "Check" at bounding box center [931, 289] width 60 height 26
click at [918, 276] on button "Check" at bounding box center [931, 289] width 60 height 26
click at [950, 292] on button "Check" at bounding box center [931, 289] width 60 height 26
click at [916, 293] on span "Check" at bounding box center [930, 288] width 37 height 13
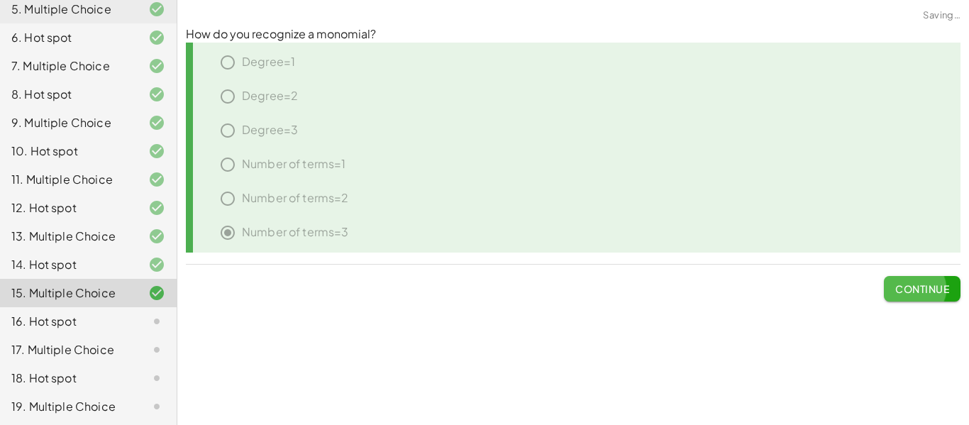
click at [916, 293] on span "Continue" at bounding box center [922, 288] width 54 height 13
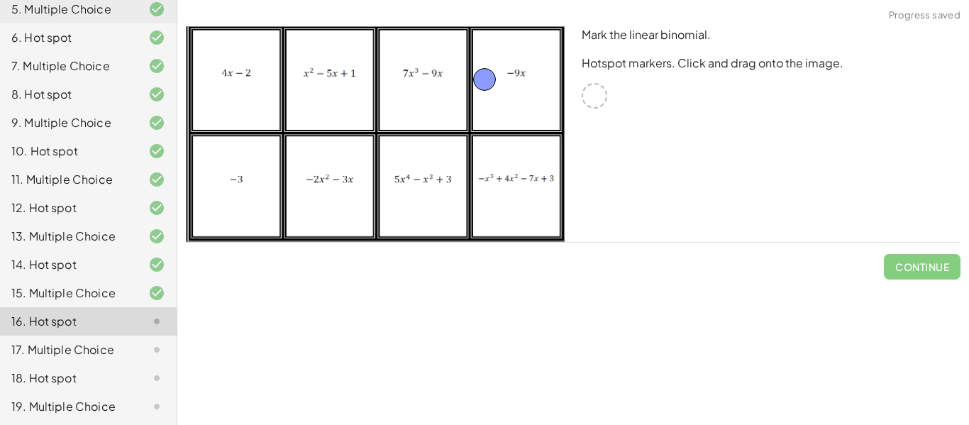
drag, startPoint x: 596, startPoint y: 103, endPoint x: 499, endPoint y: 94, distance: 96.9
click at [595, 94] on div at bounding box center [595, 96] width 26 height 26
click at [923, 267] on span "Check" at bounding box center [930, 266] width 37 height 13
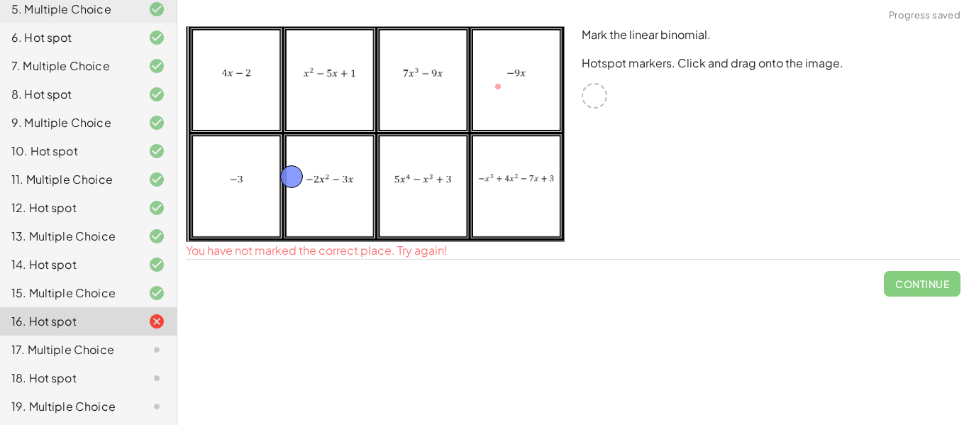
drag, startPoint x: 501, startPoint y: 88, endPoint x: 230, endPoint y: 178, distance: 286.2
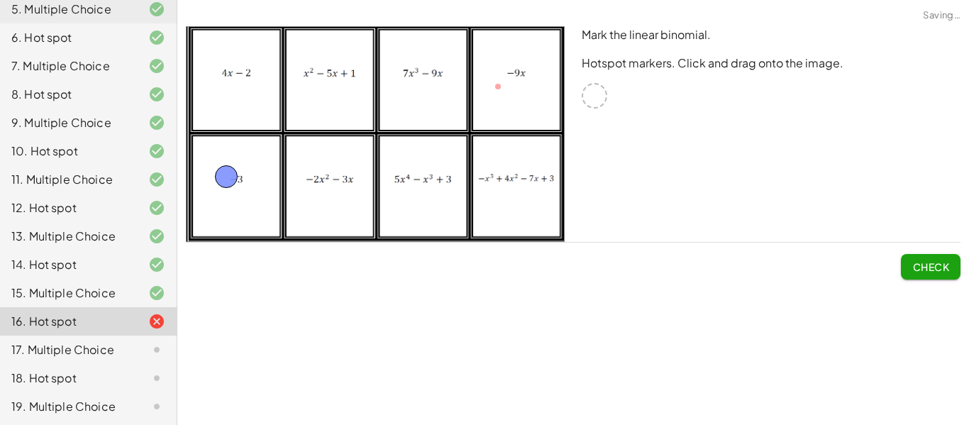
click at [938, 257] on button "Check" at bounding box center [931, 267] width 60 height 26
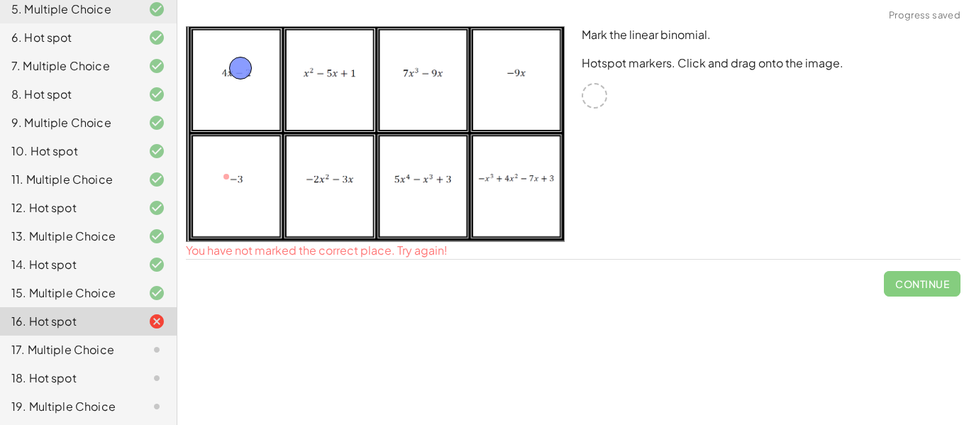
drag, startPoint x: 224, startPoint y: 167, endPoint x: 240, endPoint y: 70, distance: 98.5
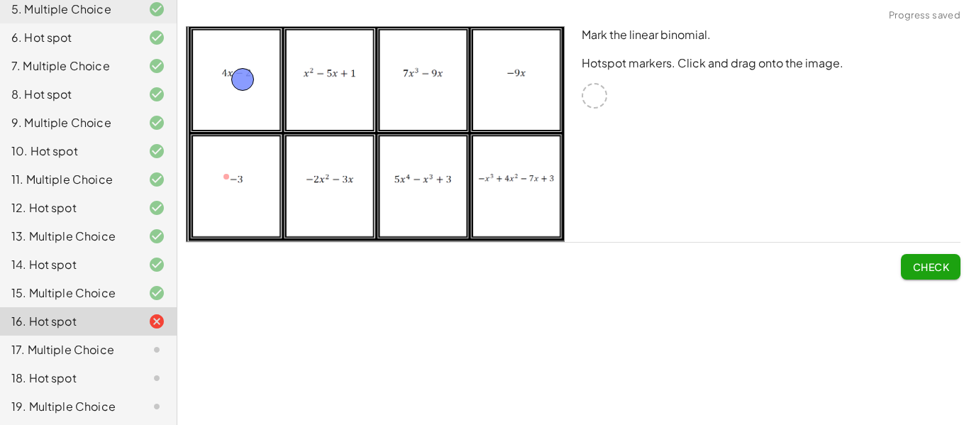
click at [928, 260] on span "Check" at bounding box center [930, 266] width 37 height 13
click at [928, 269] on span "Continue" at bounding box center [922, 266] width 54 height 13
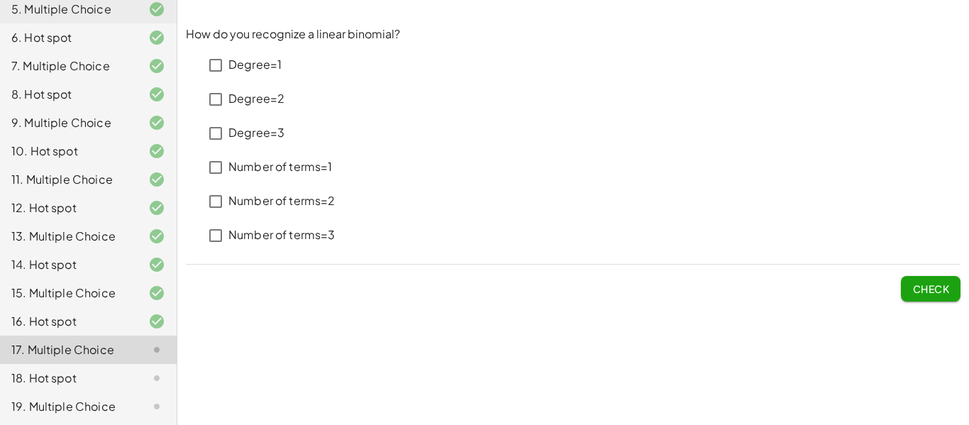
click at [225, 82] on div "Degree=2" at bounding box center [244, 99] width 82 height 34
click at [219, 148] on div "Degree=3" at bounding box center [244, 133] width 82 height 34
click at [931, 290] on span "Check" at bounding box center [930, 288] width 37 height 13
click at [928, 284] on span "Check" at bounding box center [930, 288] width 37 height 13
click at [936, 280] on button "Check" at bounding box center [931, 289] width 60 height 26
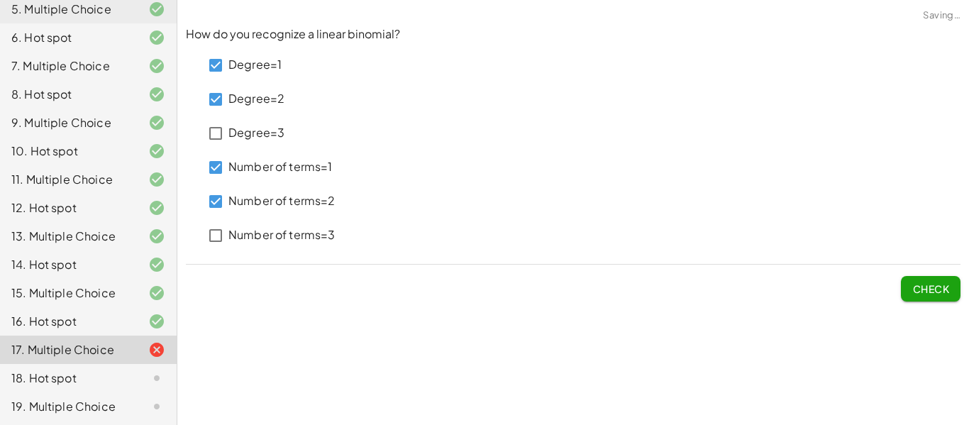
click at [929, 284] on span "Check" at bounding box center [930, 288] width 37 height 13
click at [945, 284] on span "Check" at bounding box center [930, 288] width 37 height 13
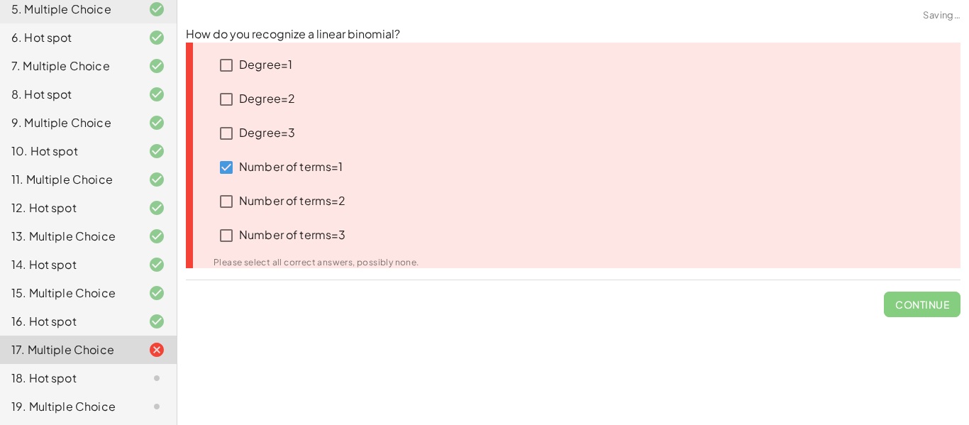
click at [945, 284] on span "Continue" at bounding box center [922, 298] width 77 height 37
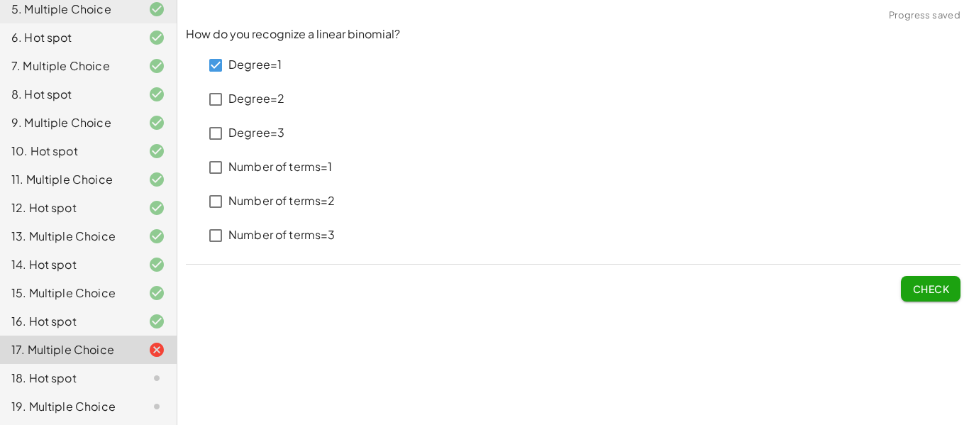
click at [925, 293] on span "Check" at bounding box center [930, 288] width 37 height 13
click at [915, 306] on div "How do you recognize a linear binomial? Degree=1 Degree=2 Degree=3 Number of te…" at bounding box center [573, 164] width 792 height 292
click at [920, 279] on button "Check" at bounding box center [931, 289] width 60 height 26
click at [942, 290] on span "Check" at bounding box center [930, 288] width 37 height 13
click at [935, 300] on button "Check" at bounding box center [931, 289] width 60 height 26
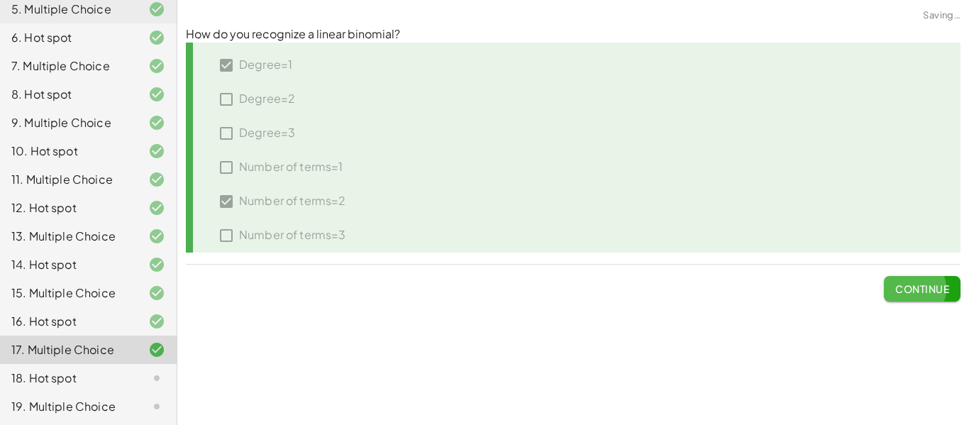
click at [936, 299] on button "Continue" at bounding box center [922, 289] width 77 height 26
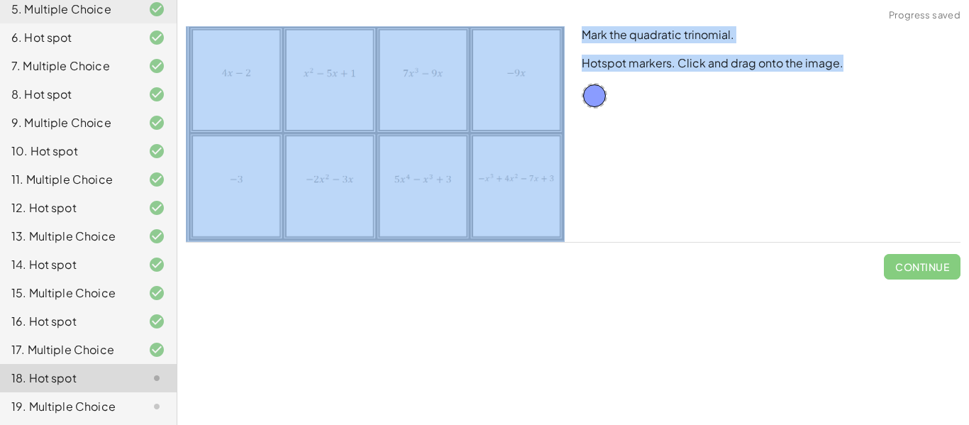
drag, startPoint x: 603, startPoint y: 107, endPoint x: 548, endPoint y: 161, distance: 76.7
click at [548, 161] on div "Mark the quadratic trinomial. Hotspot markers. Click and drag onto the image." at bounding box center [573, 134] width 792 height 233
drag, startPoint x: 594, startPoint y: 94, endPoint x: 522, endPoint y: 167, distance: 102.8
click at [916, 265] on span "Check" at bounding box center [930, 266] width 37 height 13
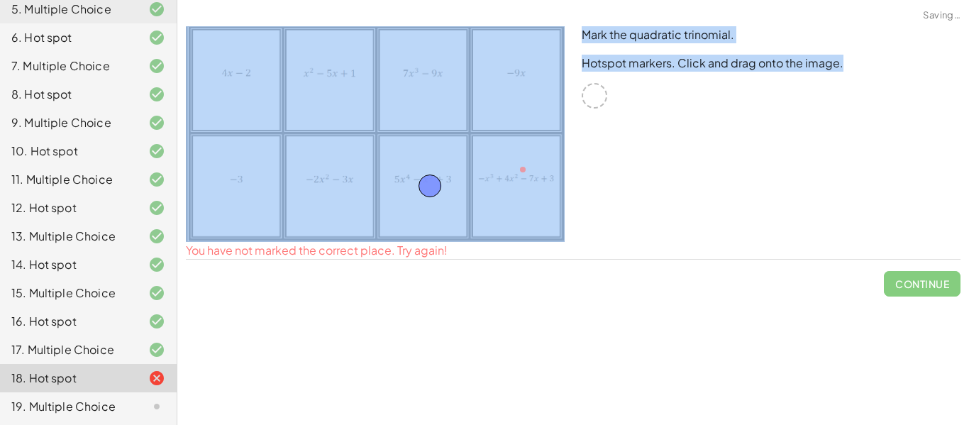
drag, startPoint x: 530, startPoint y: 163, endPoint x: 437, endPoint y: 179, distance: 94.3
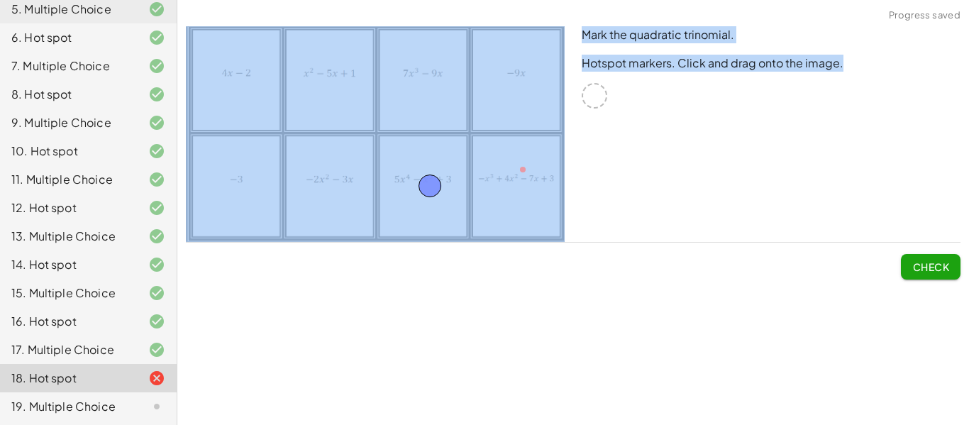
click at [928, 268] on span "Check" at bounding box center [930, 266] width 37 height 13
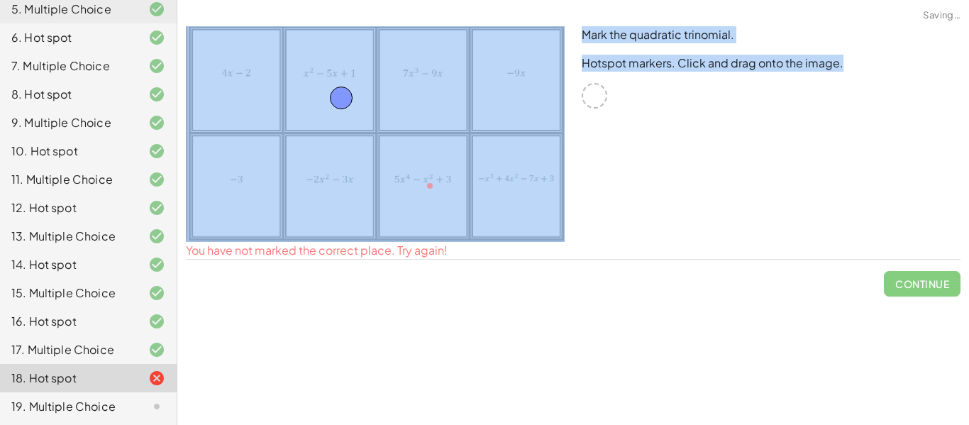
drag, startPoint x: 426, startPoint y: 179, endPoint x: 338, endPoint y: 92, distance: 123.9
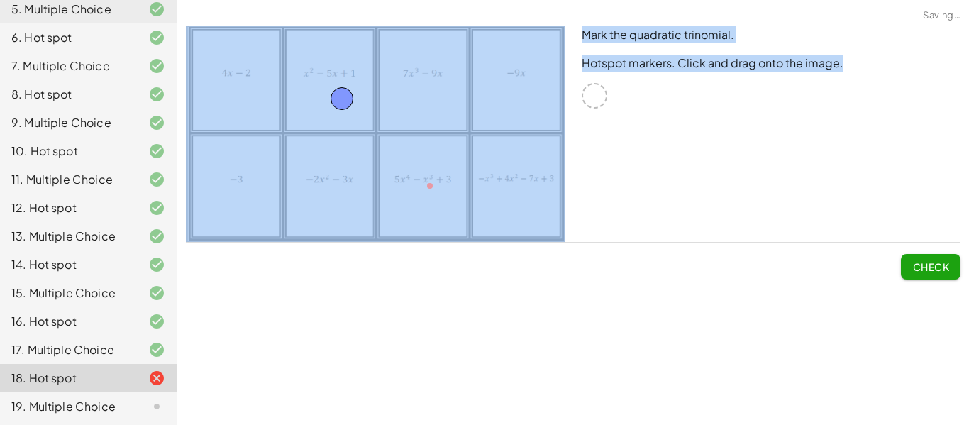
click at [933, 276] on button "Check" at bounding box center [931, 267] width 60 height 26
click at [914, 254] on button "Continue" at bounding box center [922, 267] width 77 height 26
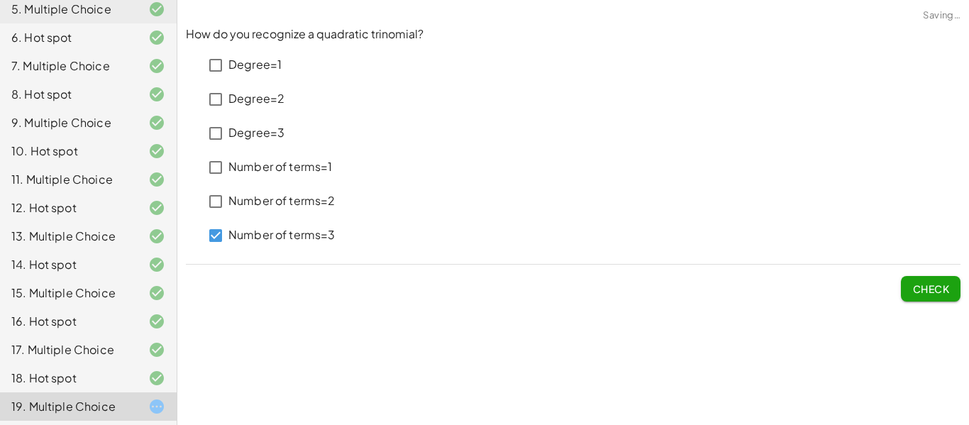
click at [953, 288] on button "Check" at bounding box center [931, 289] width 60 height 26
click at [933, 288] on span "Check" at bounding box center [930, 288] width 37 height 13
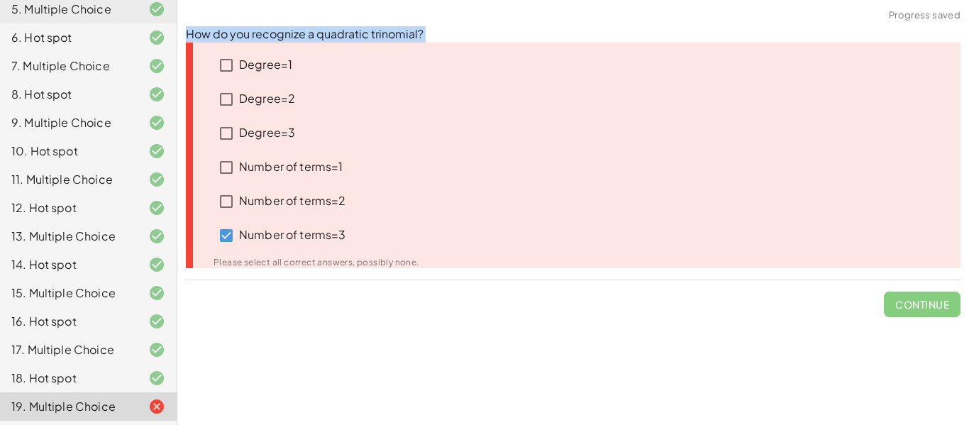
drag, startPoint x: 179, startPoint y: 31, endPoint x: 348, endPoint y: 245, distance: 272.7
click at [348, 245] on div "How do you recognize a quadratic trinomial? Degree=1 Degree=2 Degree=3 Number o…" at bounding box center [573, 172] width 792 height 308
copy div "How do you recognize a quadratic trinomial? Degree=1 Degree=2 Degree=3 Number o…"
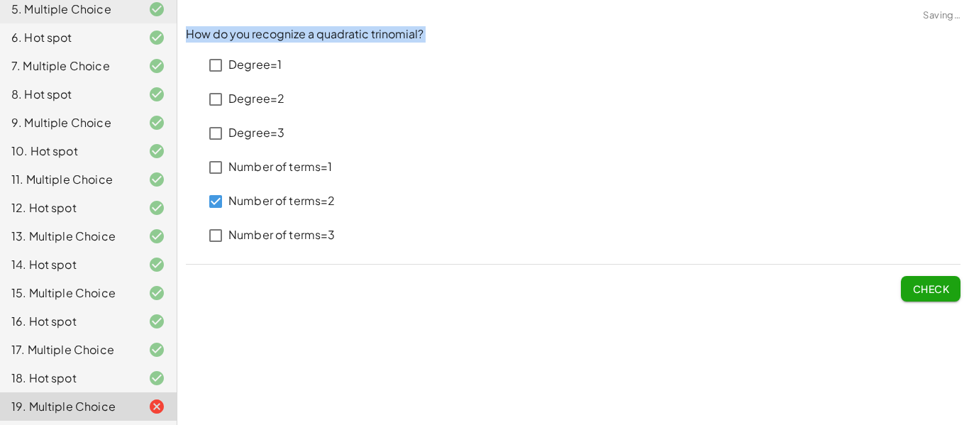
click at [915, 294] on span "Check" at bounding box center [930, 288] width 37 height 13
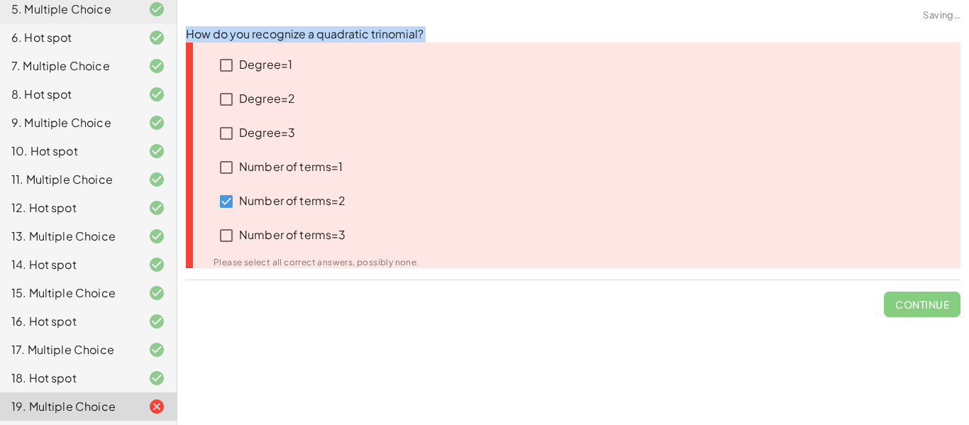
click at [239, 59] on p "Degree=1" at bounding box center [265, 65] width 53 height 16
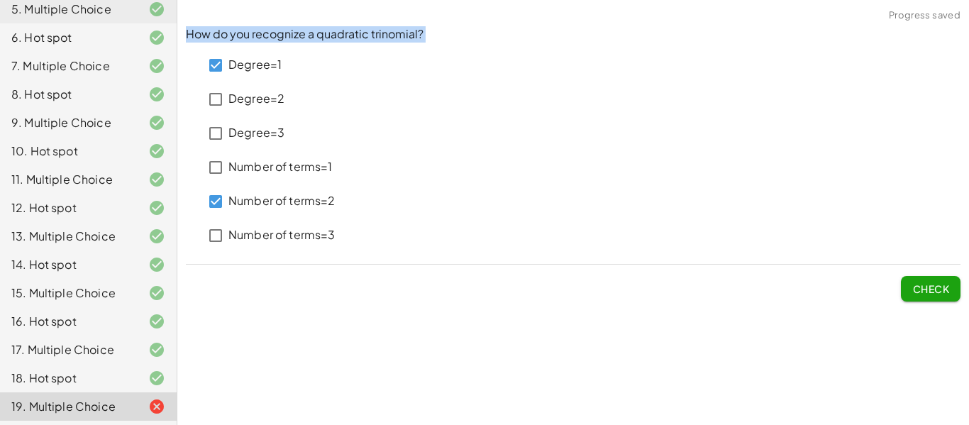
click at [920, 297] on button "Check" at bounding box center [931, 289] width 60 height 26
click at [228, 75] on label "Degree=1" at bounding box center [254, 65] width 53 height 34
click at [928, 301] on div "How do you recognize a quadratic trinomial? Degree=1 Degree=2 Degree=3 Number o…" at bounding box center [573, 164] width 792 height 292
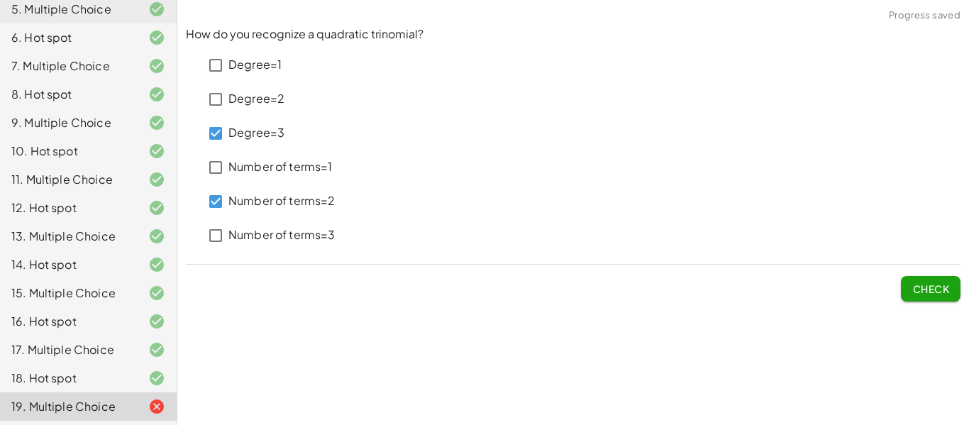
click at [923, 296] on button "Check" at bounding box center [931, 289] width 60 height 26
click at [934, 292] on span "Check" at bounding box center [930, 288] width 37 height 13
click at [920, 287] on span "Check" at bounding box center [930, 288] width 37 height 13
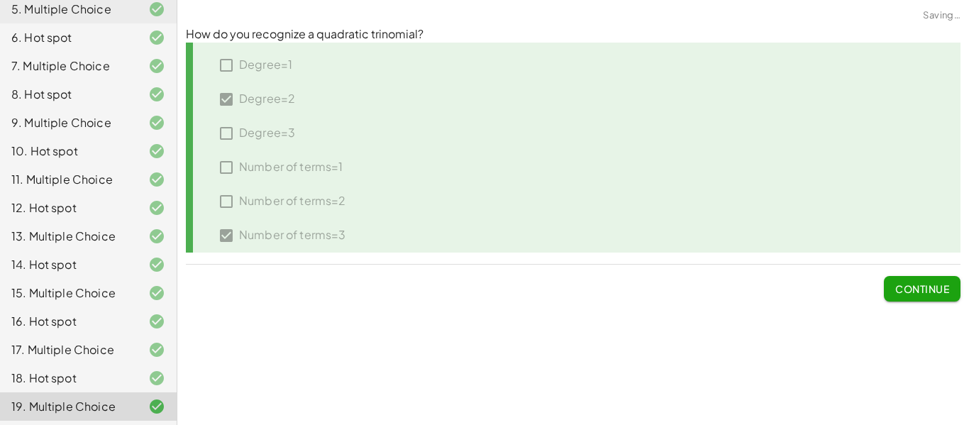
click at [920, 287] on span "Continue" at bounding box center [922, 288] width 54 height 13
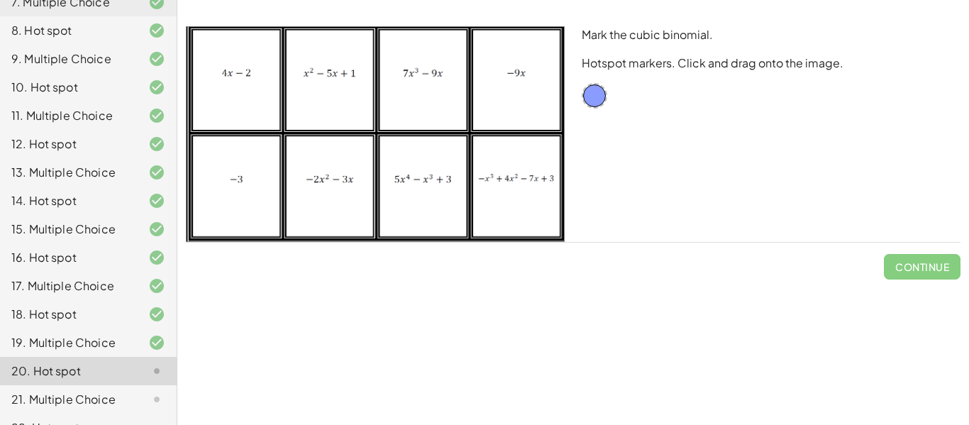
scroll to position [399, 0]
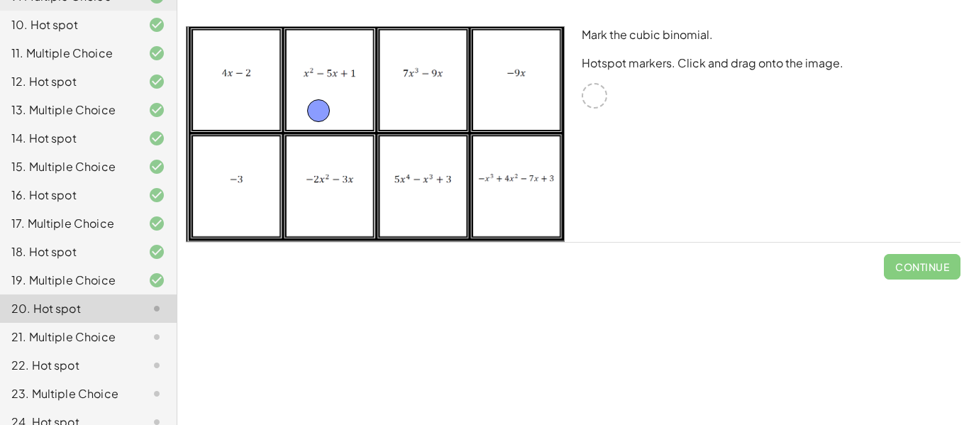
drag, startPoint x: 599, startPoint y: 93, endPoint x: 325, endPoint y: 109, distance: 274.9
click at [938, 274] on button "Check" at bounding box center [931, 267] width 60 height 26
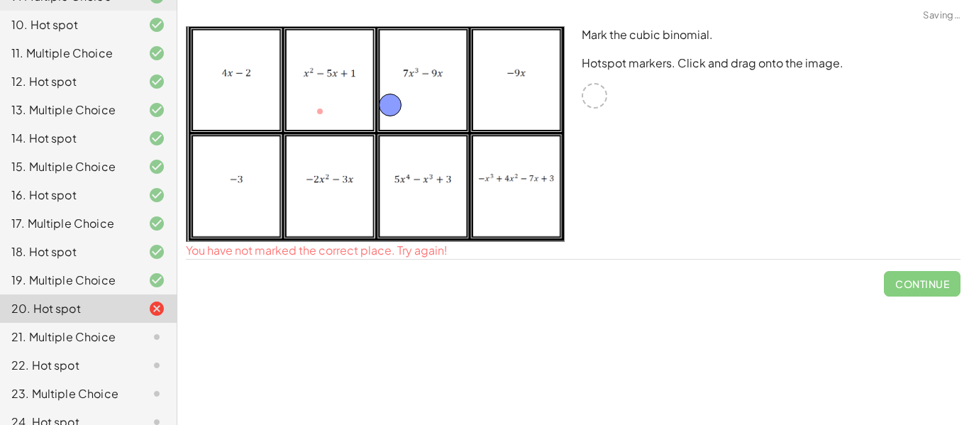
drag, startPoint x: 319, startPoint y: 110, endPoint x: 408, endPoint y: 101, distance: 89.1
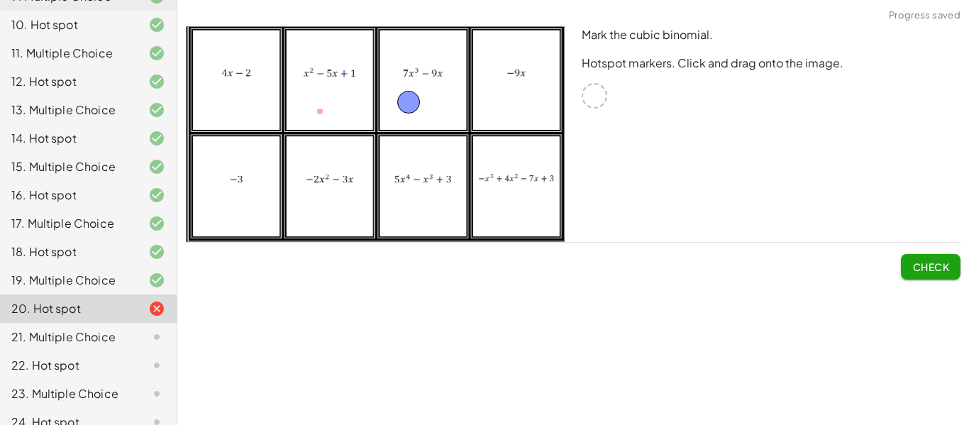
click at [928, 267] on span "Check" at bounding box center [930, 266] width 37 height 13
click at [949, 272] on button "Continue" at bounding box center [922, 267] width 77 height 26
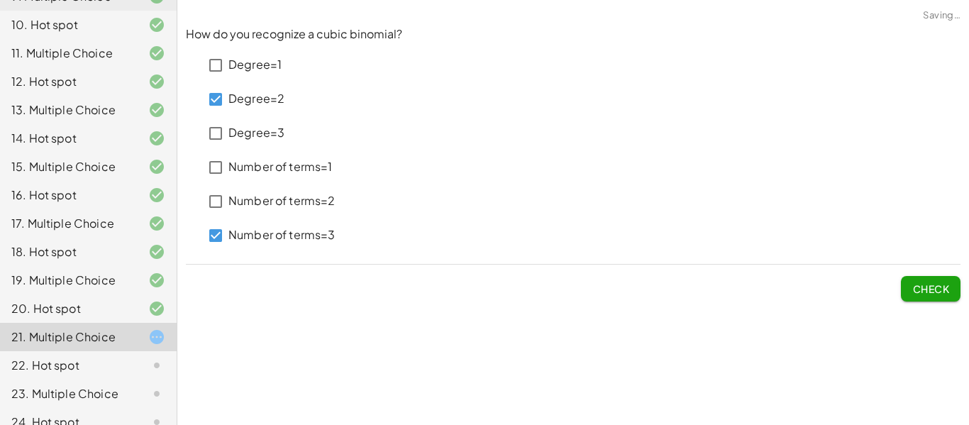
click at [934, 283] on span "Check" at bounding box center [930, 288] width 37 height 13
click at [932, 299] on button "Check" at bounding box center [931, 289] width 60 height 26
click at [936, 286] on span "Check" at bounding box center [930, 288] width 37 height 13
click at [922, 291] on span "Check" at bounding box center [930, 288] width 37 height 13
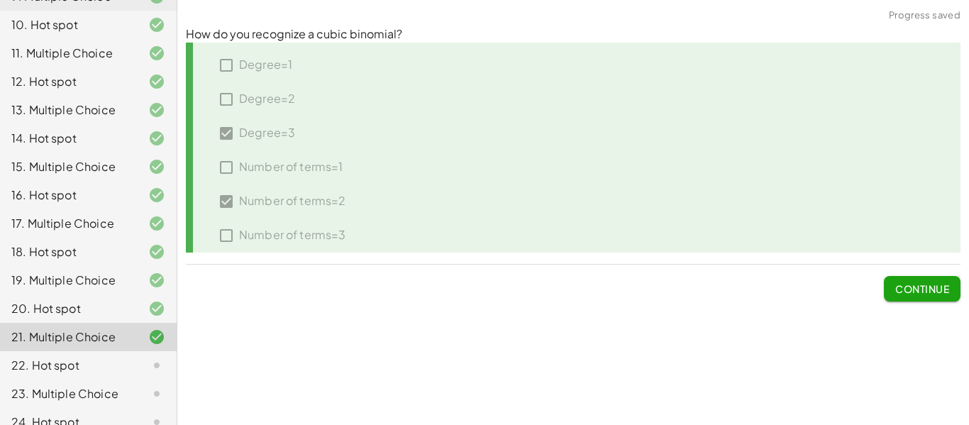
click at [930, 300] on button "Continue" at bounding box center [922, 289] width 77 height 26
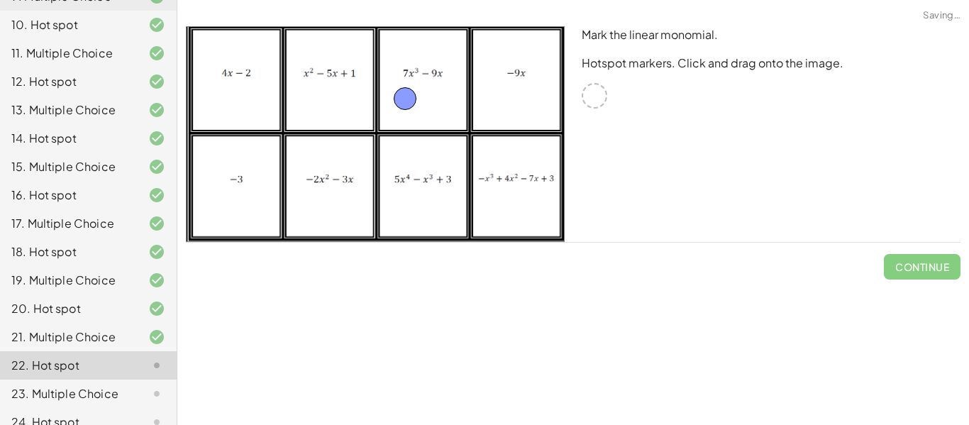
drag, startPoint x: 589, startPoint y: 100, endPoint x: 385, endPoint y: 104, distance: 203.6
click at [919, 274] on button "Check" at bounding box center [931, 267] width 60 height 26
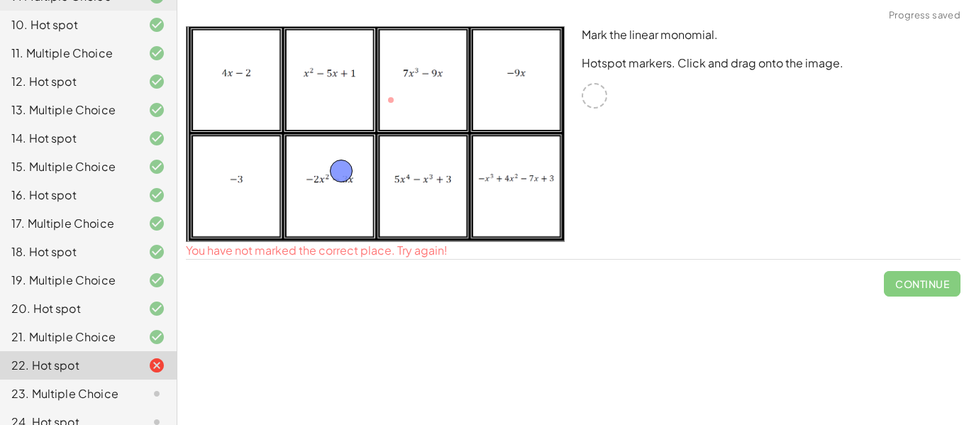
drag, startPoint x: 394, startPoint y: 97, endPoint x: 344, endPoint y: 169, distance: 87.2
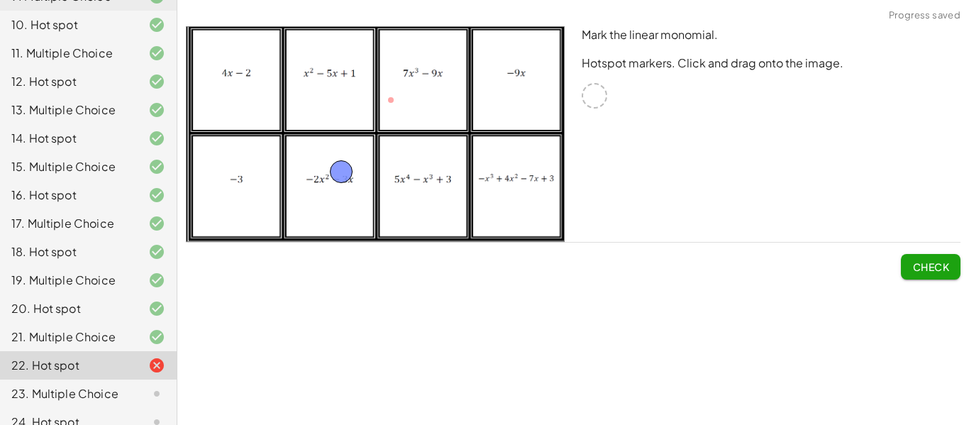
click at [928, 272] on span "Check" at bounding box center [930, 266] width 37 height 13
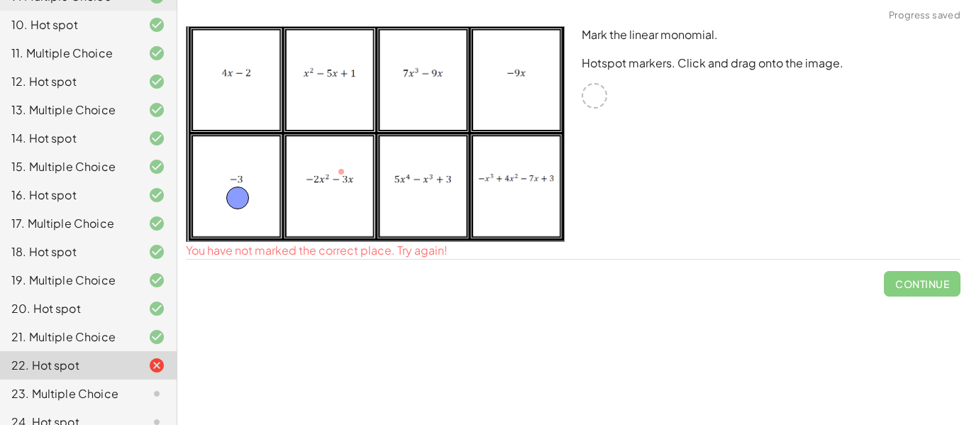
drag, startPoint x: 345, startPoint y: 172, endPoint x: 241, endPoint y: 197, distance: 106.7
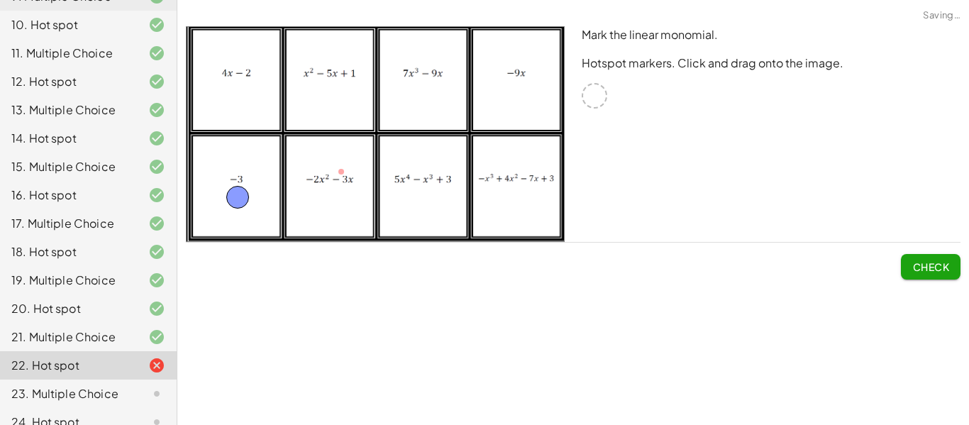
click at [929, 265] on span "Check" at bounding box center [930, 266] width 37 height 13
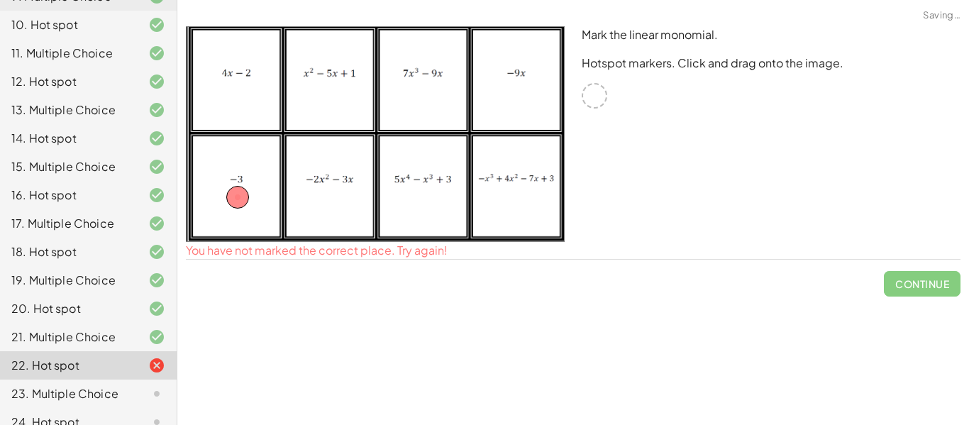
drag, startPoint x: 218, startPoint y: 197, endPoint x: 429, endPoint y: 144, distance: 218.0
click at [429, 144] on img at bounding box center [375, 134] width 379 height 216
drag, startPoint x: 245, startPoint y: 196, endPoint x: 512, endPoint y: 110, distance: 281.1
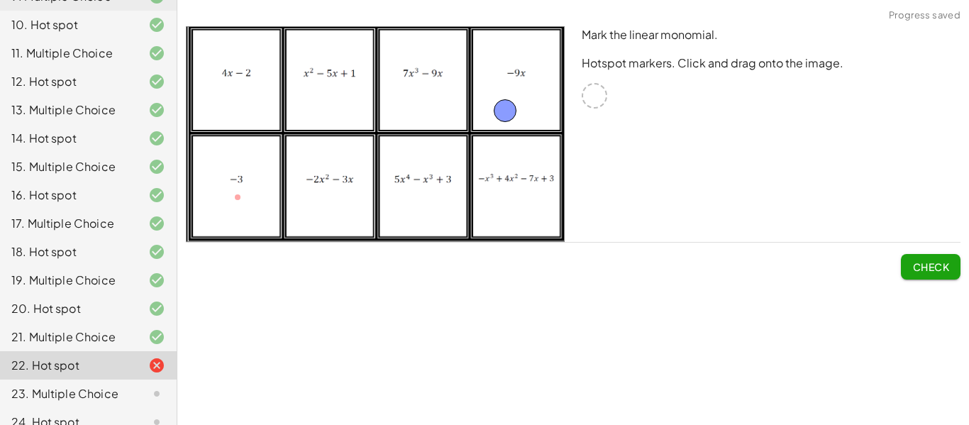
click at [921, 262] on span "Check" at bounding box center [930, 266] width 37 height 13
click at [921, 262] on span "Continue" at bounding box center [922, 266] width 54 height 13
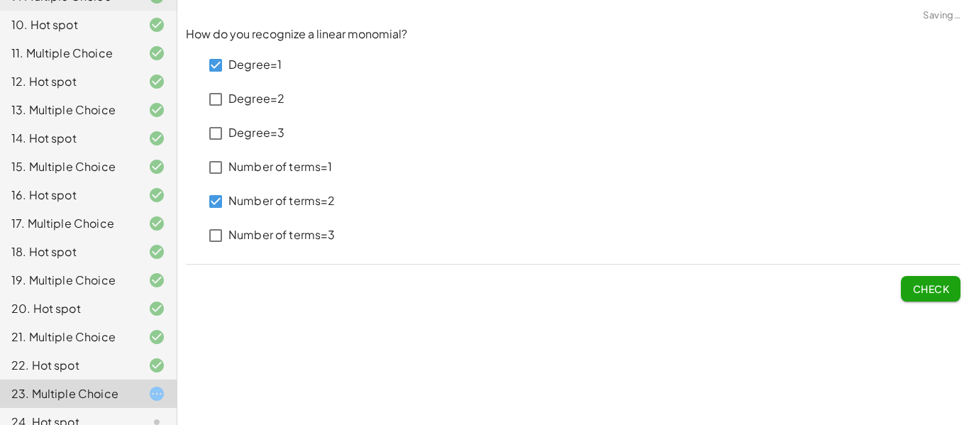
click at [928, 294] on span "Check" at bounding box center [930, 288] width 37 height 13
click at [912, 299] on button "Check" at bounding box center [931, 289] width 60 height 26
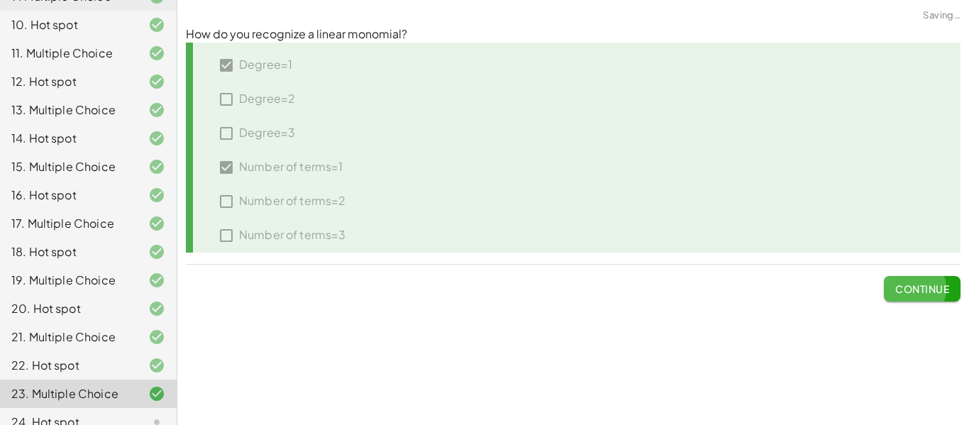
click at [912, 299] on button "Continue" at bounding box center [922, 289] width 77 height 26
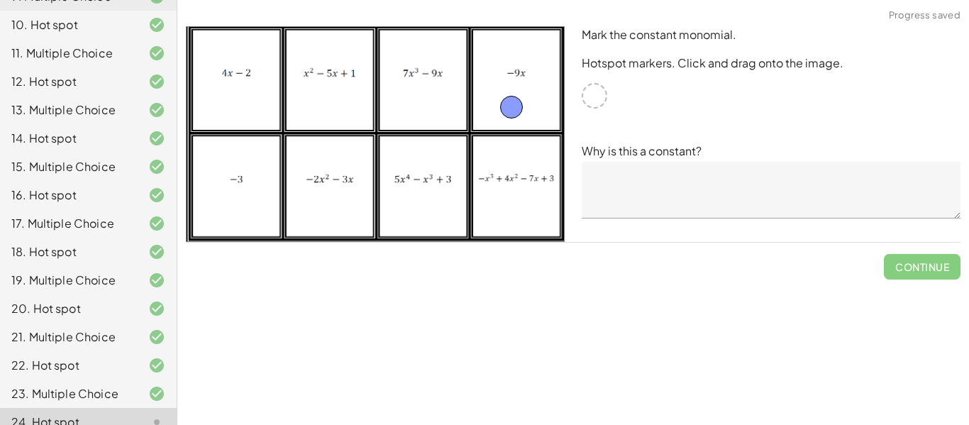
drag, startPoint x: 598, startPoint y: 99, endPoint x: 518, endPoint y: 110, distance: 80.2
drag, startPoint x: 519, startPoint y: 101, endPoint x: 454, endPoint y: 94, distance: 65.7
drag, startPoint x: 453, startPoint y: 94, endPoint x: 501, endPoint y: 89, distance: 47.8
click at [649, 191] on textarea at bounding box center [771, 190] width 379 height 57
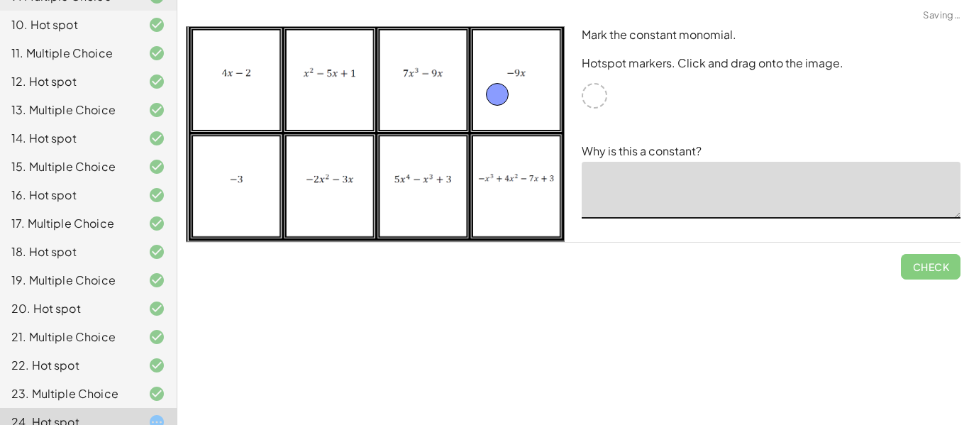
click at [638, 150] on p "Why is this a constant?" at bounding box center [771, 151] width 379 height 17
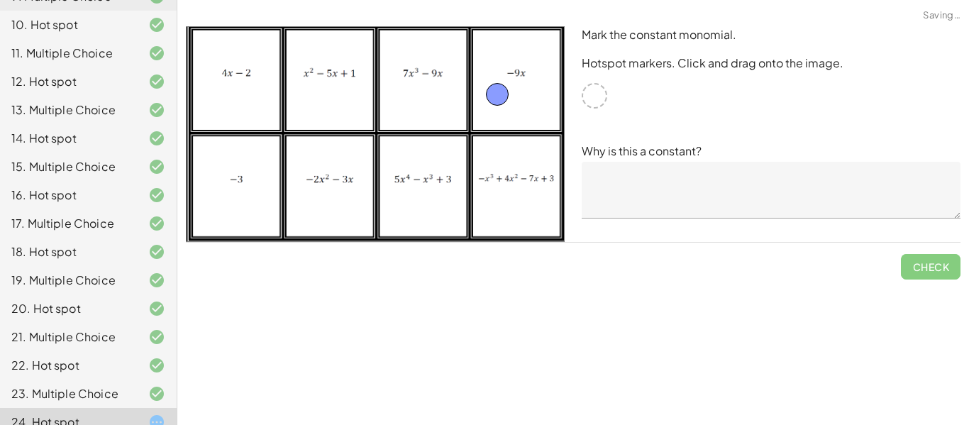
click at [638, 150] on p "Why is this a constant?" at bounding box center [771, 151] width 379 height 17
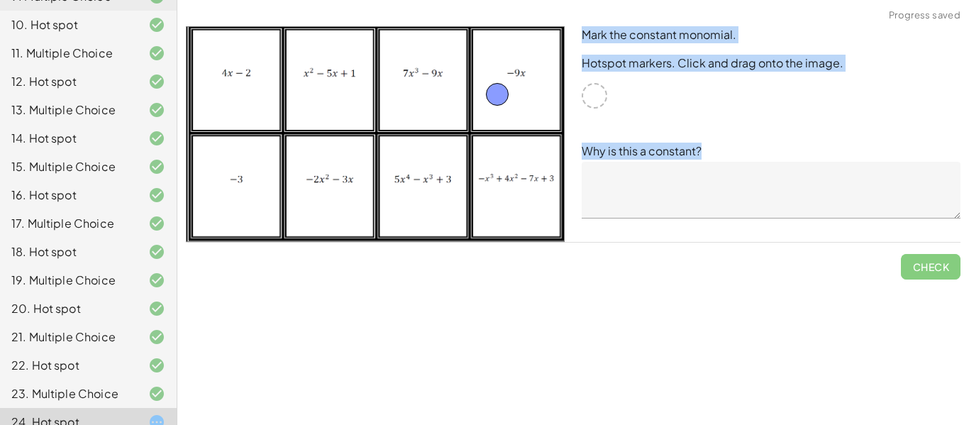
drag, startPoint x: 581, startPoint y: 28, endPoint x: 701, endPoint y: 145, distance: 167.5
click at [701, 145] on div "Mark the constant monomial. Hotspot markers. Click and drag onto the image. Why…" at bounding box center [771, 134] width 396 height 233
copy div "Mark the constant monomial. Hotspot markers. Click and drag onto the image. Why…"
click at [636, 184] on textarea at bounding box center [771, 190] width 379 height 57
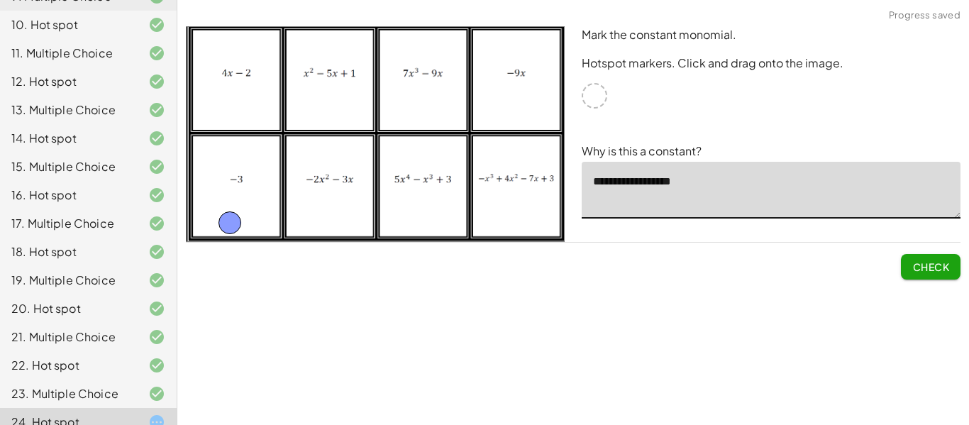
drag, startPoint x: 495, startPoint y: 95, endPoint x: 228, endPoint y: 221, distance: 294.8
click at [628, 181] on textarea "**********" at bounding box center [771, 190] width 379 height 57
click at [623, 182] on textarea "**********" at bounding box center [771, 190] width 379 height 57
click at [670, 179] on textarea "**********" at bounding box center [771, 190] width 379 height 57
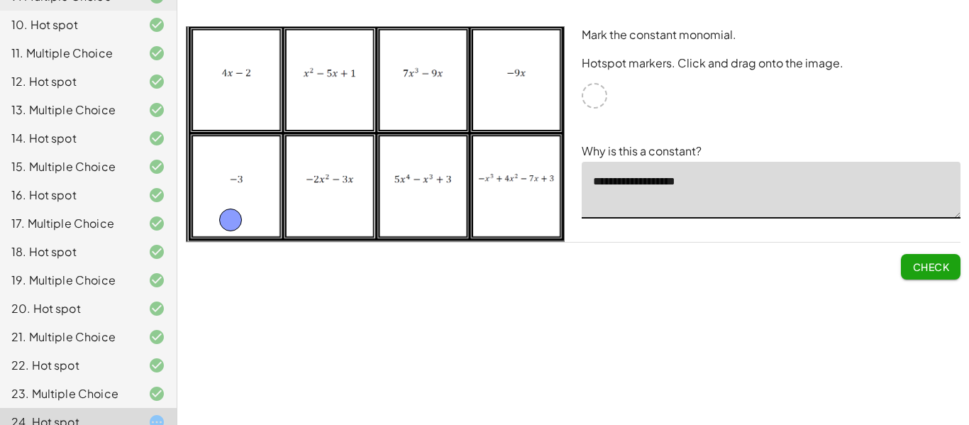
click at [669, 182] on textarea "**********" at bounding box center [771, 190] width 379 height 57
type textarea "**********"
click at [916, 266] on span "Check" at bounding box center [930, 266] width 37 height 13
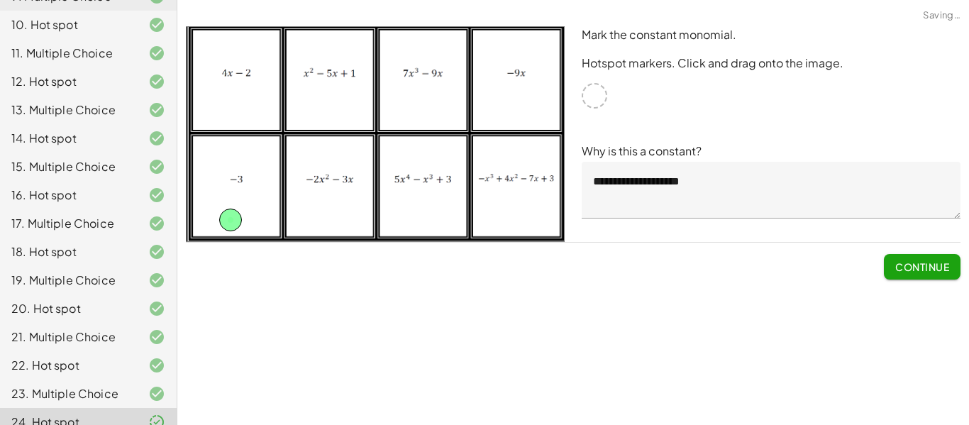
click at [916, 266] on span "Continue" at bounding box center [922, 266] width 54 height 13
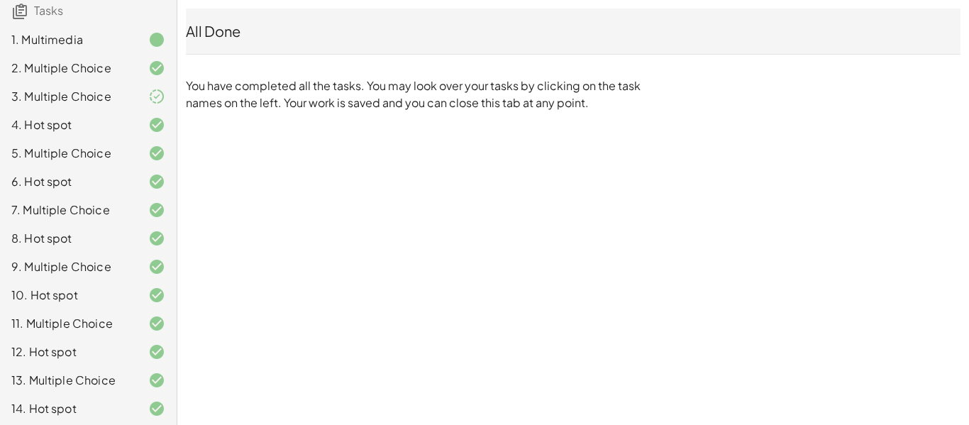
scroll to position [0, 0]
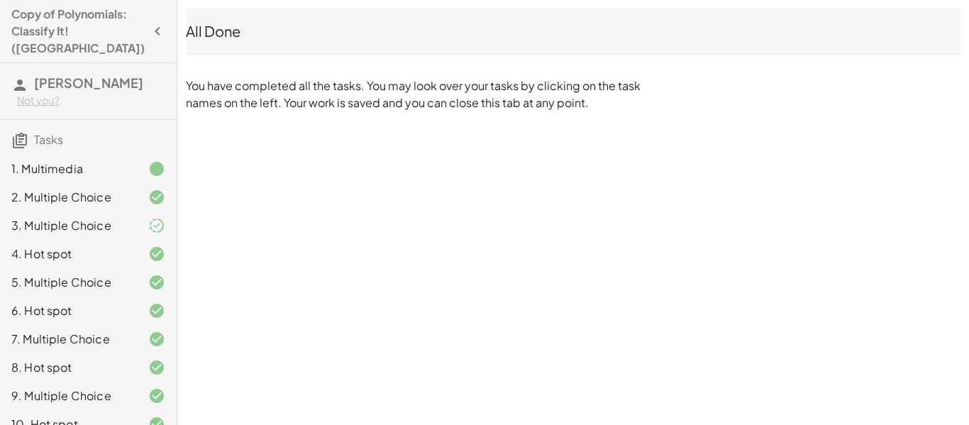
click at [93, 74] on span "[PERSON_NAME]" at bounding box center [88, 82] width 109 height 16
click at [82, 122] on h3 "Tasks" at bounding box center [88, 135] width 177 height 30
